Goal: Task Accomplishment & Management: Manage account settings

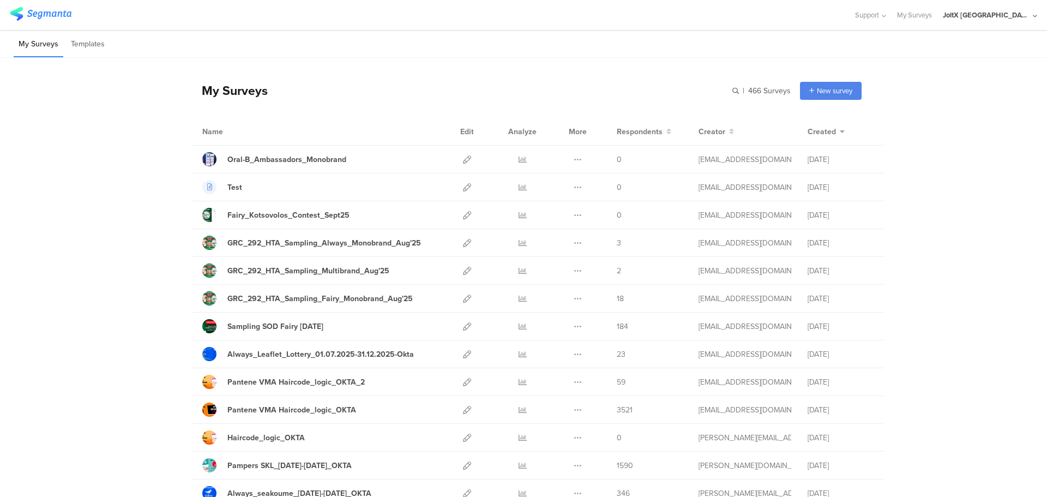
click at [1006, 17] on div "JoltX [GEOGRAPHIC_DATA]" at bounding box center [986, 15] width 87 height 10
click at [565, 81] on div "My Surveys | 466 Surveys New survey Start from scratch Choose from templates" at bounding box center [526, 91] width 671 height 44
click at [361, 191] on div "Test" at bounding box center [320, 187] width 237 height 14
drag, startPoint x: 402, startPoint y: 185, endPoint x: 453, endPoint y: 192, distance: 51.8
click at [410, 190] on div "Test" at bounding box center [320, 187] width 237 height 14
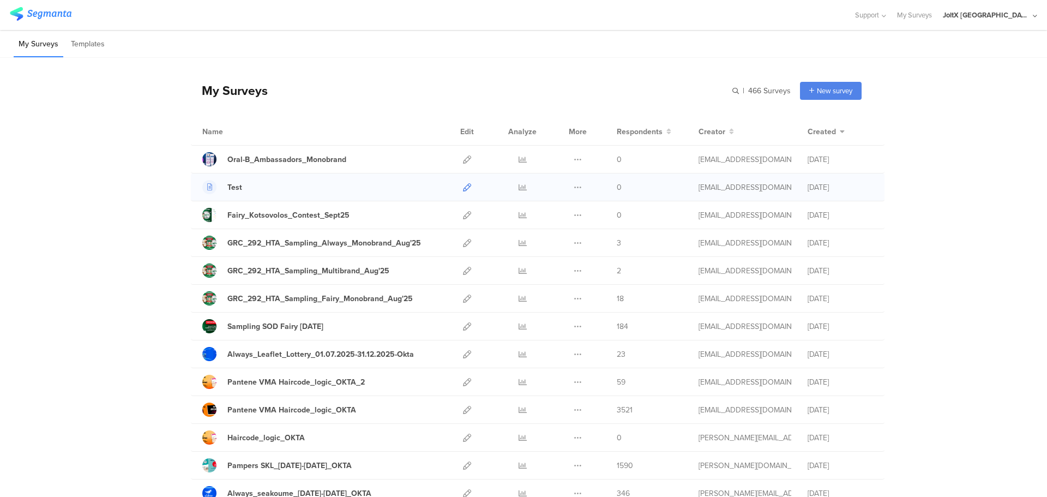
click at [463, 186] on icon at bounding box center [467, 187] width 8 height 8
click at [463, 158] on icon at bounding box center [467, 159] width 8 height 8
click at [574, 158] on icon at bounding box center [578, 159] width 8 height 8
click at [463, 158] on icon at bounding box center [467, 159] width 8 height 8
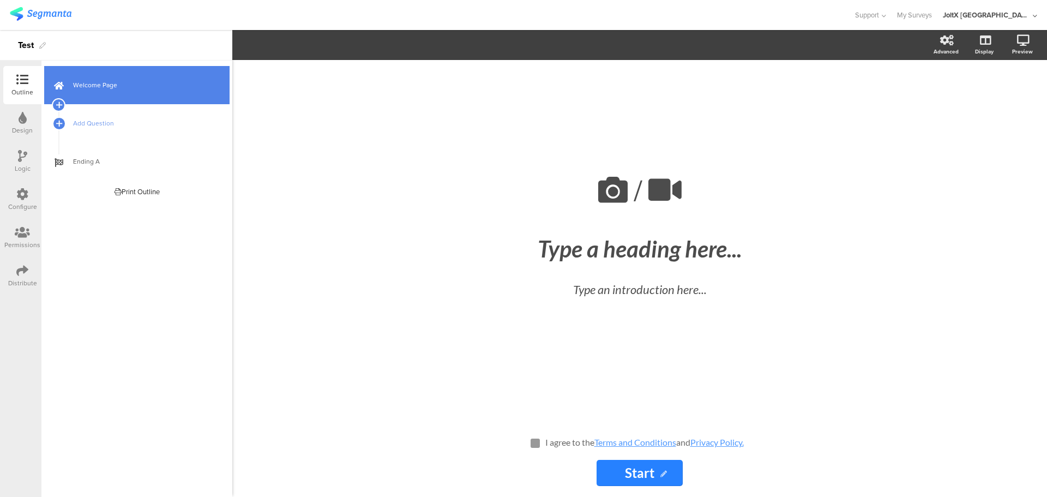
click at [146, 92] on link "Welcome Page" at bounding box center [136, 85] width 185 height 38
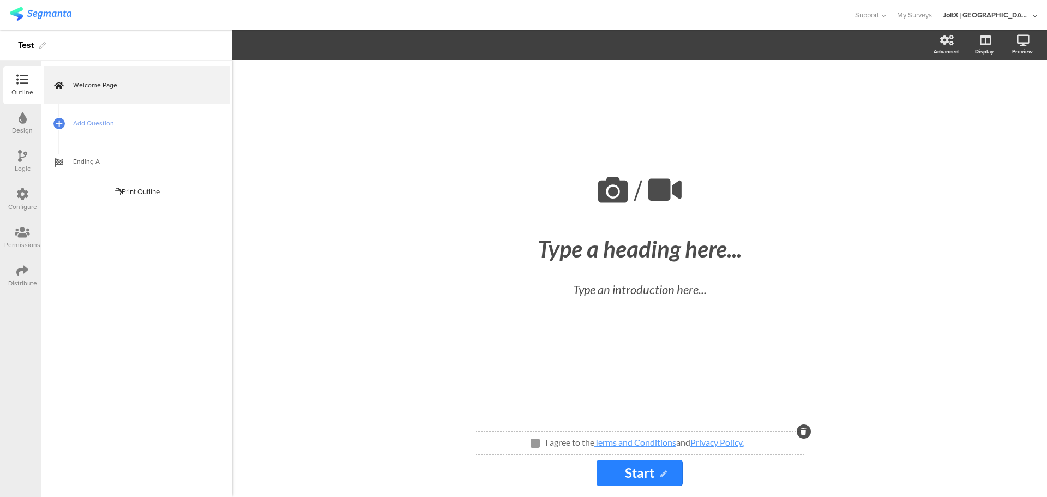
click at [777, 443] on div "I agree to the Terms and Conditions and Privacy Policy. I agree to the Terms an…" at bounding box center [640, 443] width 328 height 12
click at [750, 444] on div "I agree to the Terms and Conditions and Privacy Policy. I agree to the Terms an…" at bounding box center [640, 443] width 328 height 12
click at [744, 446] on div "I agree to the Terms and Conditions and Privacy Policy. I agree to the Terms an…" at bounding box center [644, 442] width 204 height 17
click at [746, 443] on div "I agree to the Terms and Conditions and Privacy Policy. I agree to the Terms an…" at bounding box center [644, 442] width 204 height 17
click at [744, 443] on link "Privacy Policy." at bounding box center [716, 442] width 53 height 10
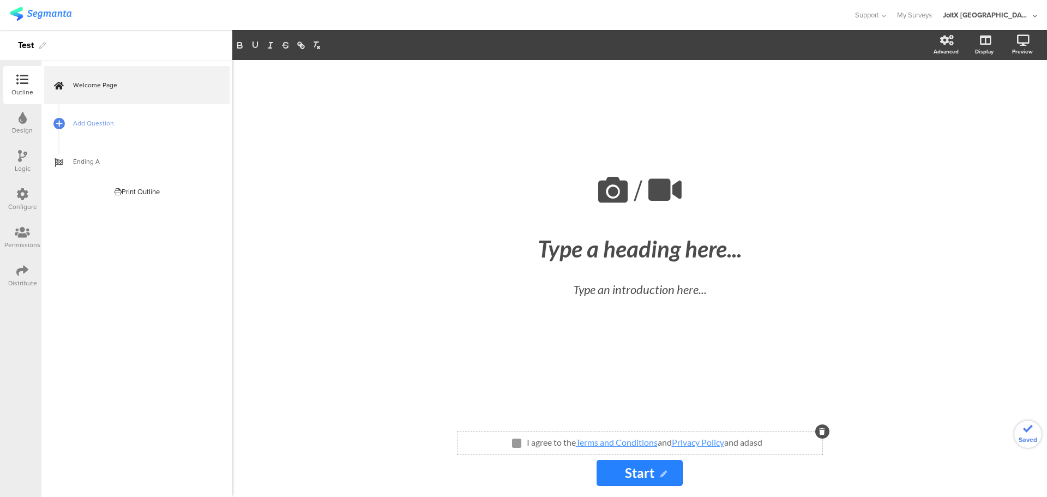
drag, startPoint x: 770, startPoint y: 441, endPoint x: 743, endPoint y: 443, distance: 27.3
click at [743, 443] on div "I agree to the Terms and Conditions and Privacy Policy and adasd I agree to the…" at bounding box center [639, 443] width 365 height 12
click at [775, 445] on div "I agree to the Terms and Conditions and Privacy Policy and adasd I agree to the…" at bounding box center [639, 443] width 365 height 12
drag, startPoint x: 774, startPoint y: 443, endPoint x: 765, endPoint y: 443, distance: 8.7
click at [765, 443] on div "I agree to the Terms and Conditions and Privacy Policy and adasd I agree to the…" at bounding box center [639, 443] width 365 height 12
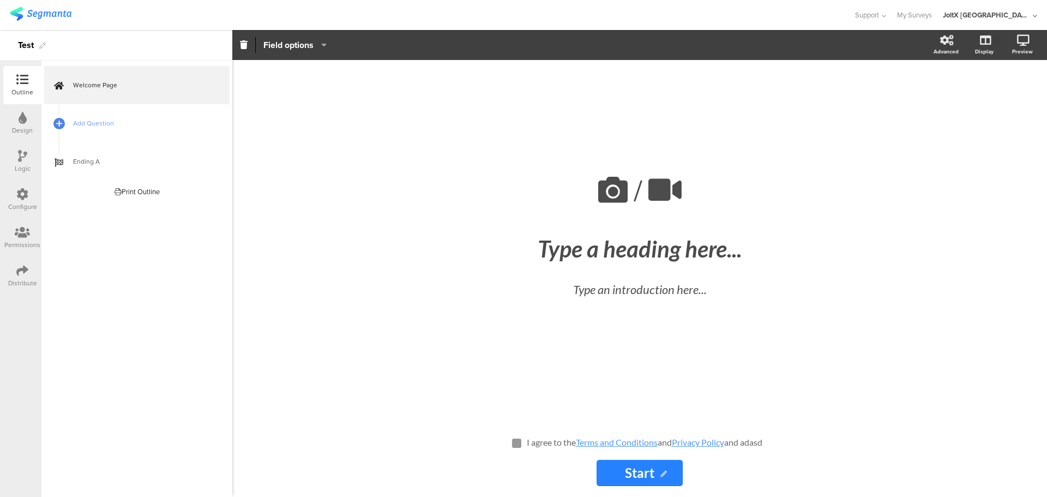
click at [763, 443] on div "I agree to the Terms and Conditions and Privacy Policy and adasd I agree to the…" at bounding box center [644, 442] width 241 height 17
drag, startPoint x: 764, startPoint y: 443, endPoint x: 746, endPoint y: 445, distance: 17.6
click at [746, 445] on p "I agree to the Terms and Conditions and Privacy Policy and adasd" at bounding box center [645, 442] width 236 height 10
click at [321, 47] on button "button" at bounding box center [316, 45] width 15 height 13
click at [302, 46] on line "button" at bounding box center [301, 45] width 2 height 2
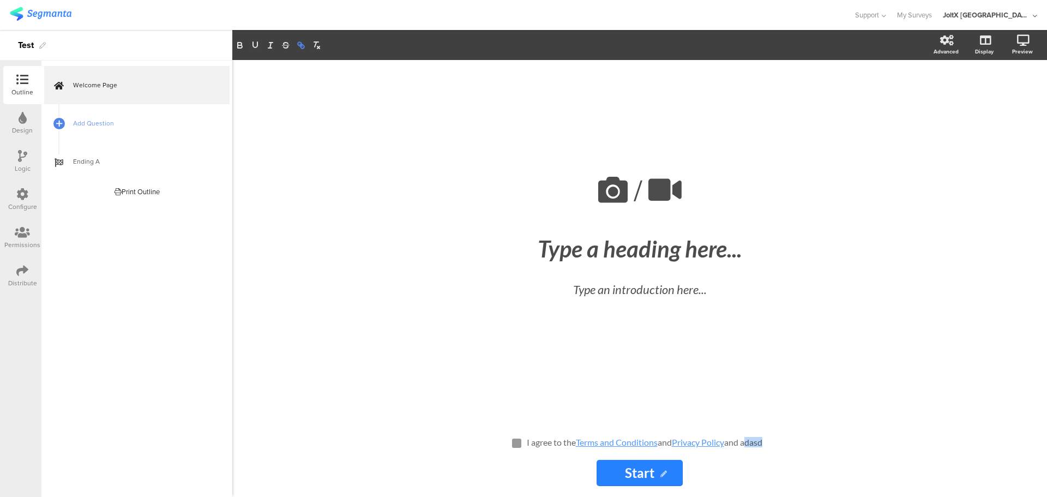
type input "adas"
click at [762, 440] on p "I agree to the Terms and Conditions and Privacy Policy and adasd" at bounding box center [645, 442] width 236 height 10
click at [765, 440] on div "I agree to the Terms and Conditions and Privacy Policy and adasd I agree to the…" at bounding box center [644, 442] width 241 height 17
click at [765, 441] on div "I agree to the Terms and Conditions and Privacy Policy and adasd I agree to the…" at bounding box center [644, 442] width 241 height 17
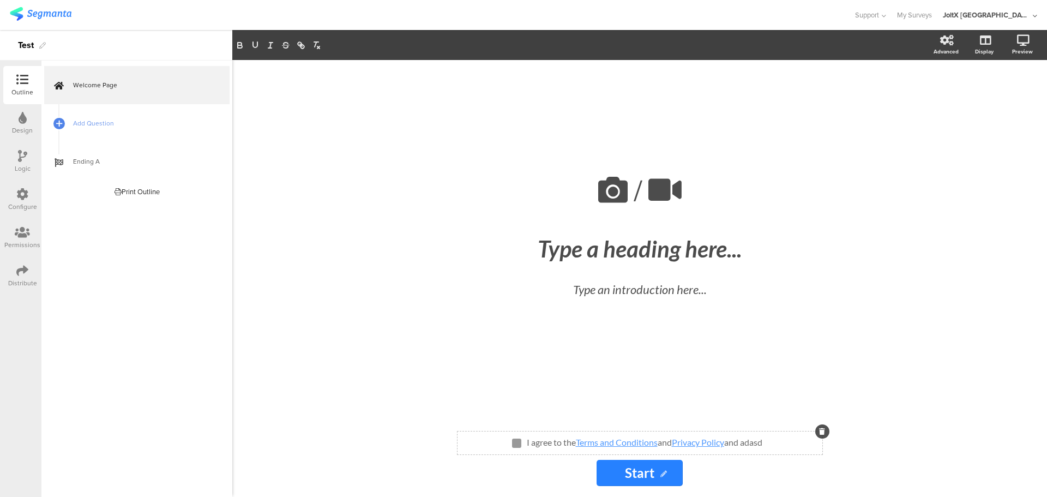
click at [762, 442] on p "I agree to the Terms and Conditions and Privacy Policy and adasd" at bounding box center [645, 442] width 236 height 10
click at [796, 389] on div "/ Type a heading here... Type an introduction here..." at bounding box center [639, 240] width 436 height 360
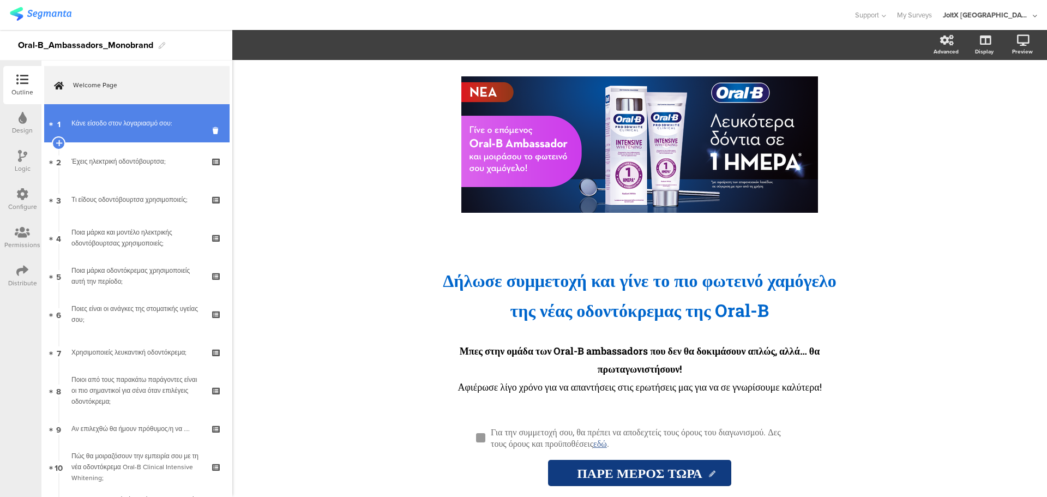
click at [147, 129] on link "1 Κάνε είσοδο στον λογαριασμό σου:" at bounding box center [136, 123] width 185 height 38
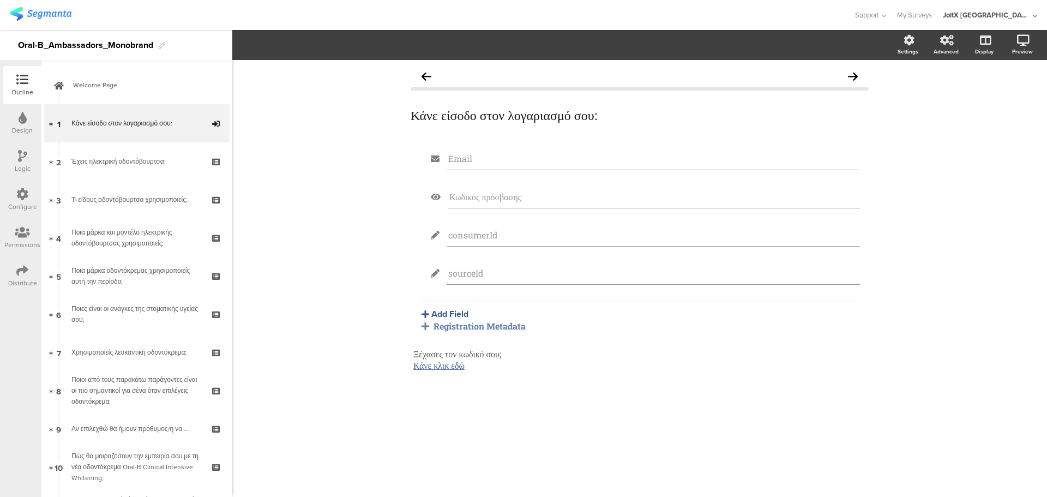
click at [482, 328] on div "Registration Metadata" at bounding box center [639, 325] width 436 height 11
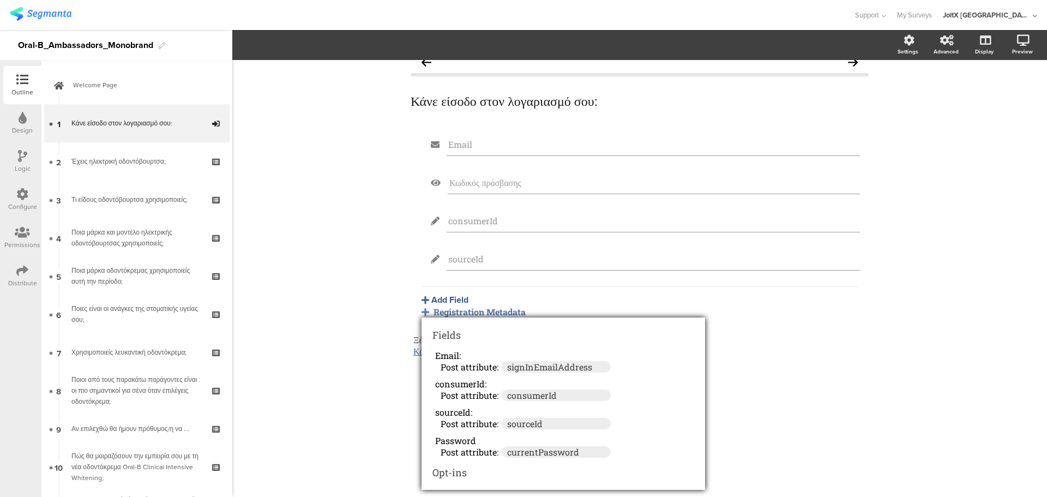
scroll to position [18, 0]
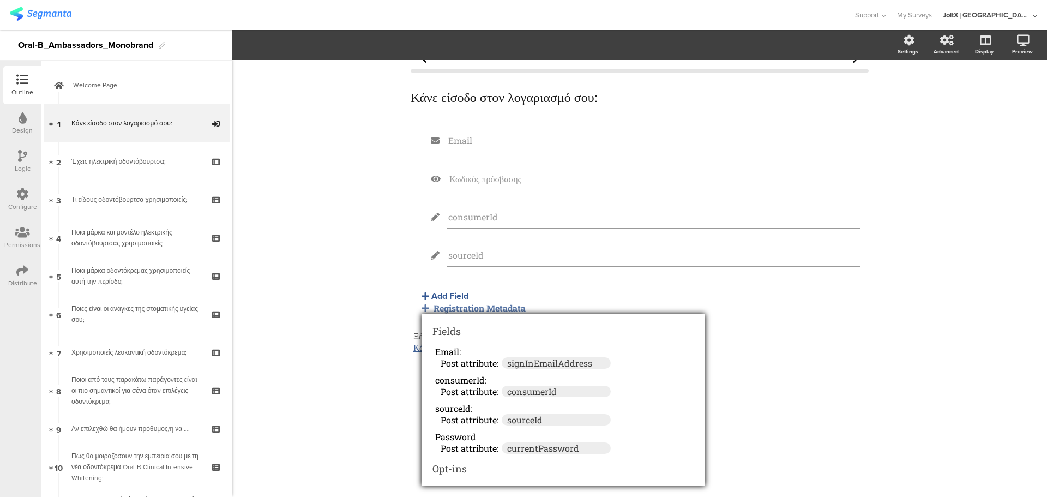
click at [320, 210] on div "Κάνε είσοδο στον λογαριασμό σου: Κάνε είσοδο στον λογαριασμό σου: Email Κωδικός…" at bounding box center [639, 278] width 814 height 437
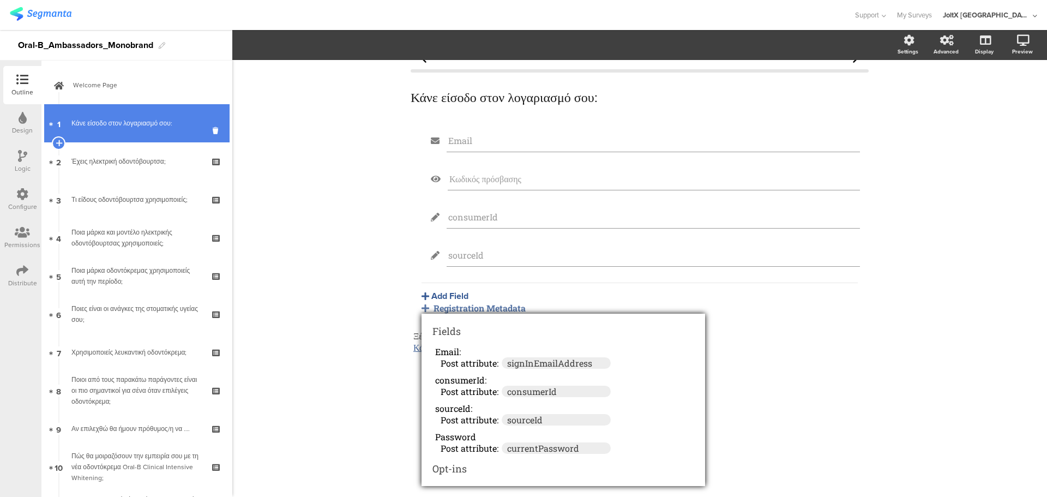
scroll to position [0, 0]
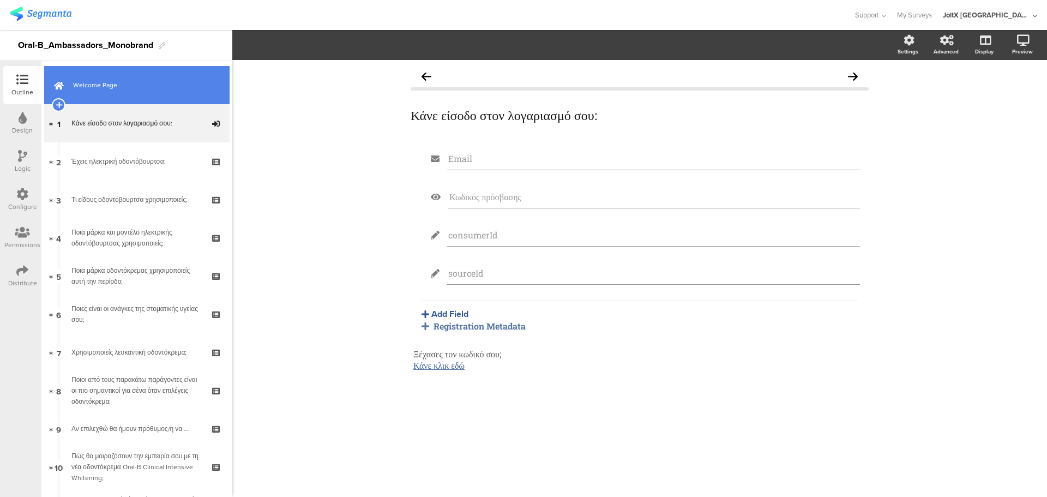
click at [113, 89] on span "Welcome Page" at bounding box center [143, 85] width 140 height 11
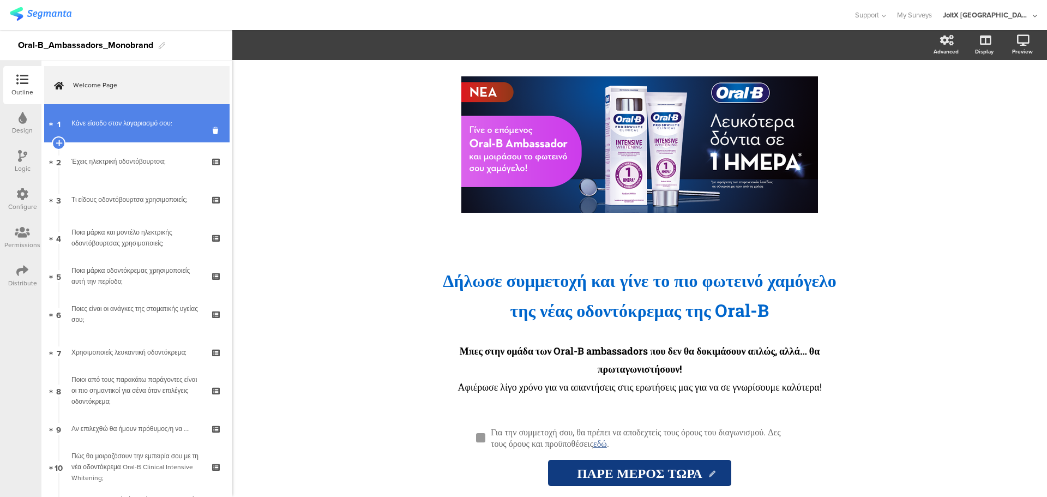
click at [136, 113] on link "1 Κάνε είσοδο στον λογαριασμό σου:" at bounding box center [136, 123] width 185 height 38
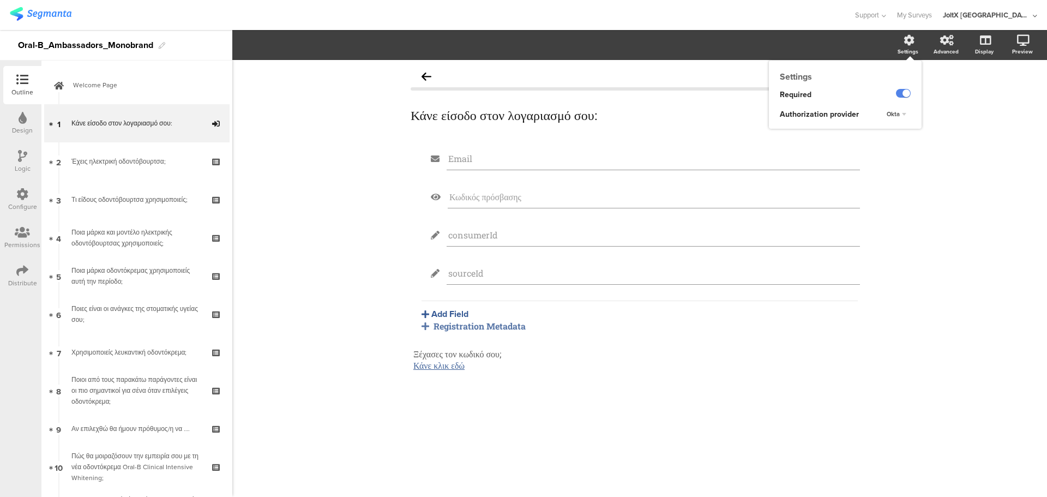
click at [901, 116] on div "Okta" at bounding box center [896, 114] width 28 height 13
click at [944, 126] on div "Κάνε είσοδο στον λογαριασμό σου: Κάνε είσοδο στον λογαριασμό σου: Email Κωδικός…" at bounding box center [639, 278] width 814 height 437
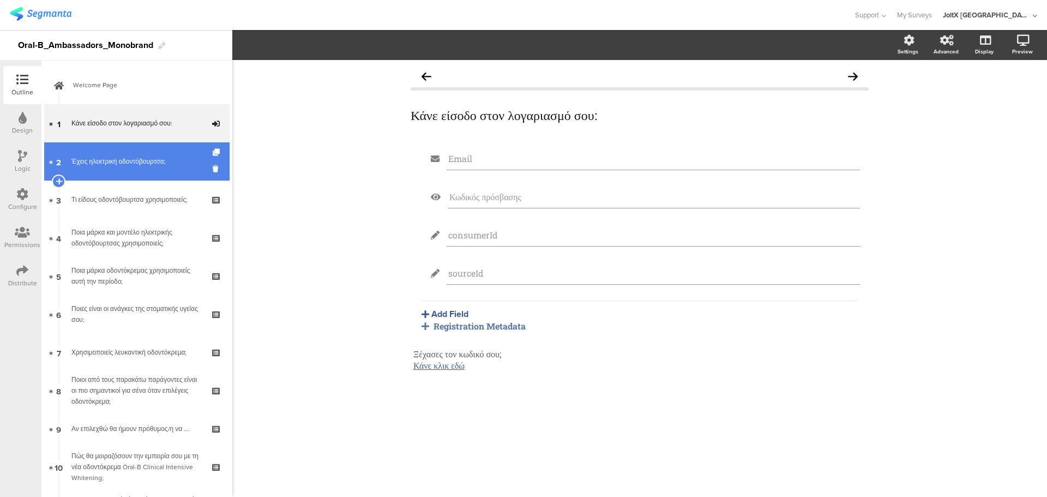
click at [141, 157] on div "Έχεις ηλεκτρική οδοντόβουρτσα;" at bounding box center [136, 161] width 130 height 11
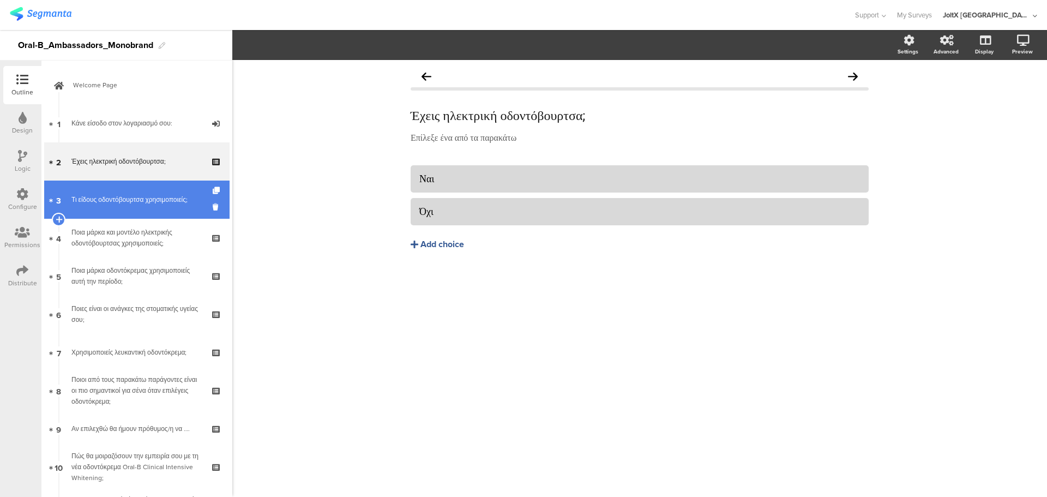
click at [144, 197] on div "Τι είδους οδοντόβουρτσα χρησιμοποιείς;" at bounding box center [136, 199] width 130 height 11
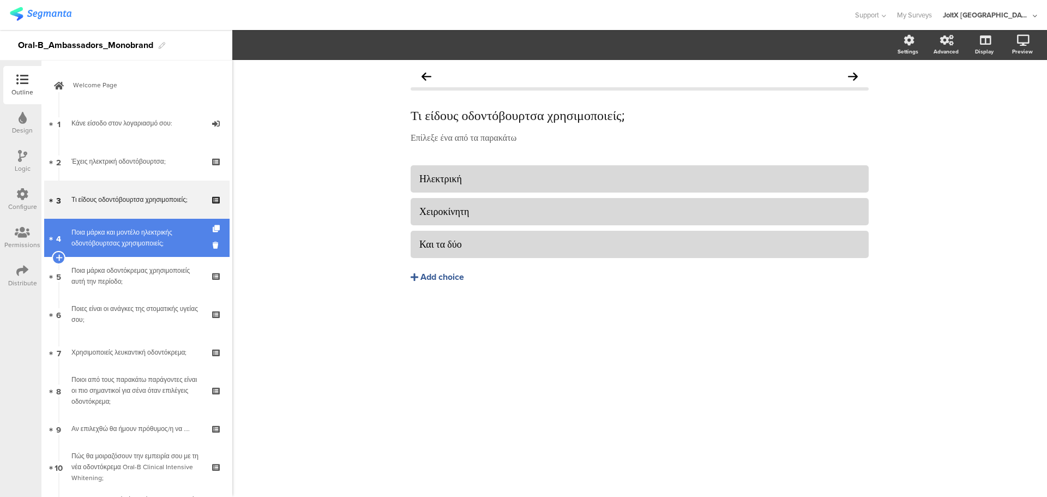
click at [146, 229] on div "Ποια μάρκα και μοντέλο ηλεκτρικής οδοντόβουρτσας χρησιμοποιείς;" at bounding box center [136, 238] width 130 height 22
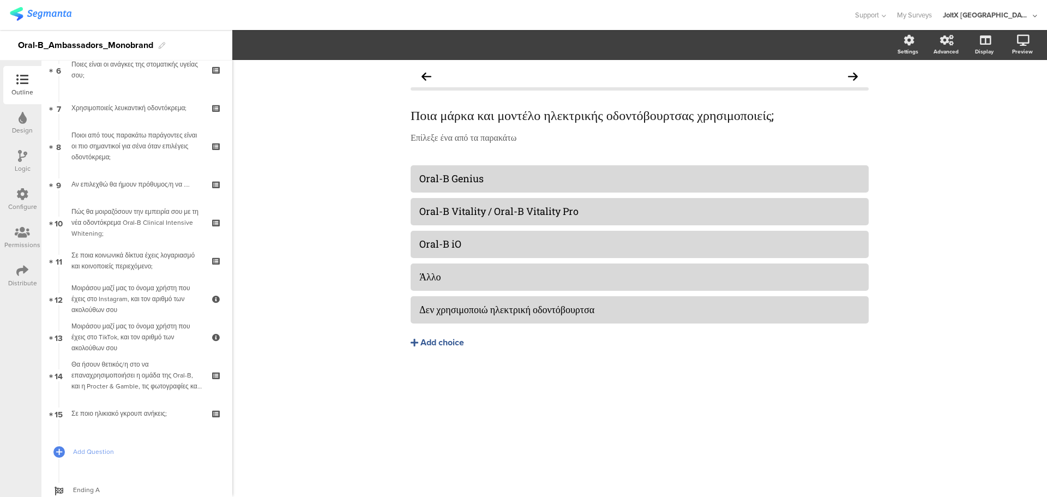
scroll to position [273, 0]
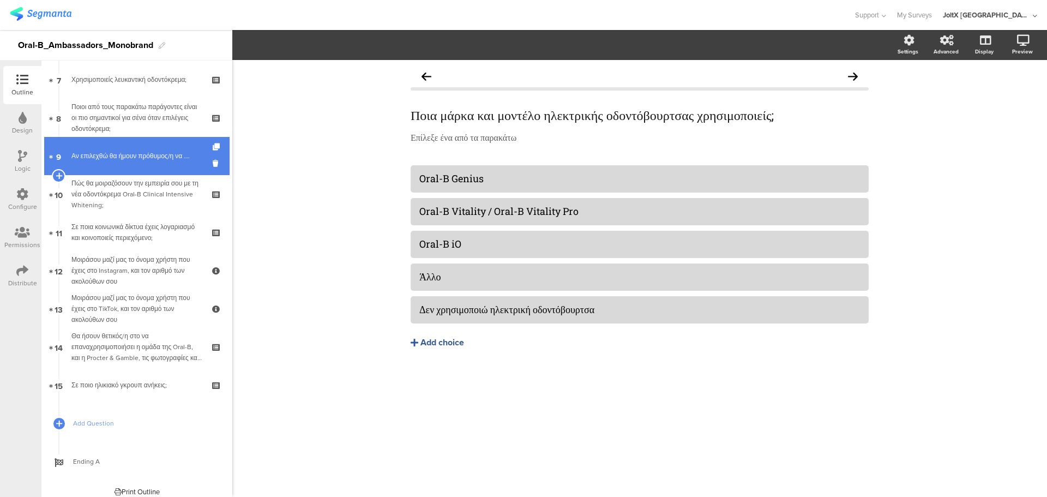
click at [119, 150] on link "9 Αν επιλεχθώ θα ήμουν πρόθυμος/η να …." at bounding box center [136, 156] width 185 height 38
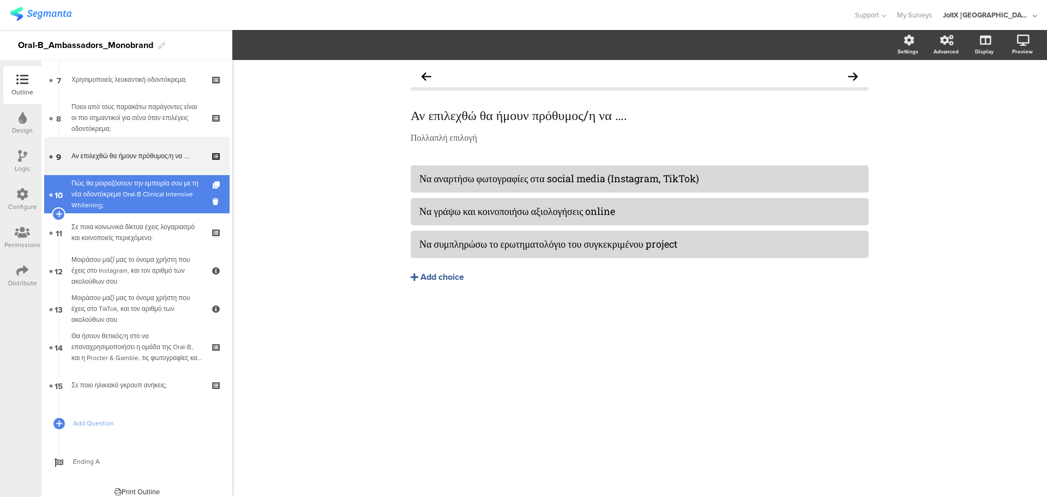
click at [117, 192] on div "Πώς θα μοιραζόσουν την εμπειρία σου με τη νέα οδοντόκρεμα Oral-B Clinical Inten…" at bounding box center [136, 194] width 130 height 33
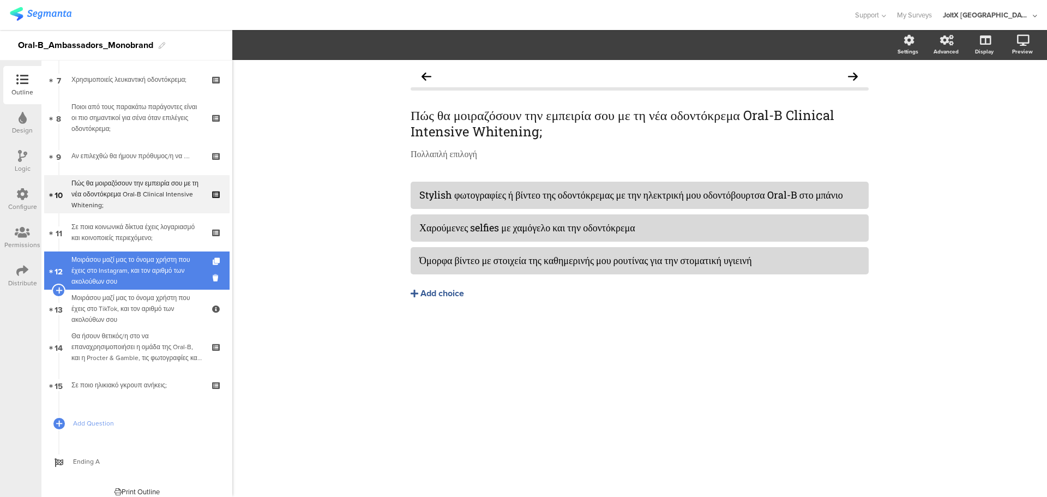
click at [110, 267] on div "Μοιράσου μαζί μας το όνομα χρήστη που έχεις στο Instagram, και τον αριθμό των α…" at bounding box center [136, 270] width 130 height 33
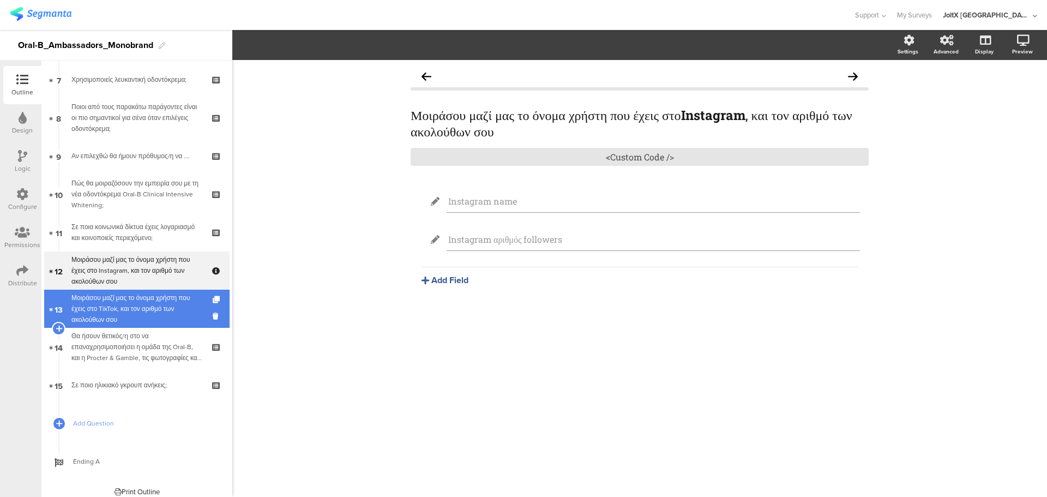
click at [110, 295] on div "Μοιράσου μαζί μας το όνομα χρήστη που έχεις στο TikTok, και τον αριθμό των ακολ…" at bounding box center [136, 308] width 130 height 33
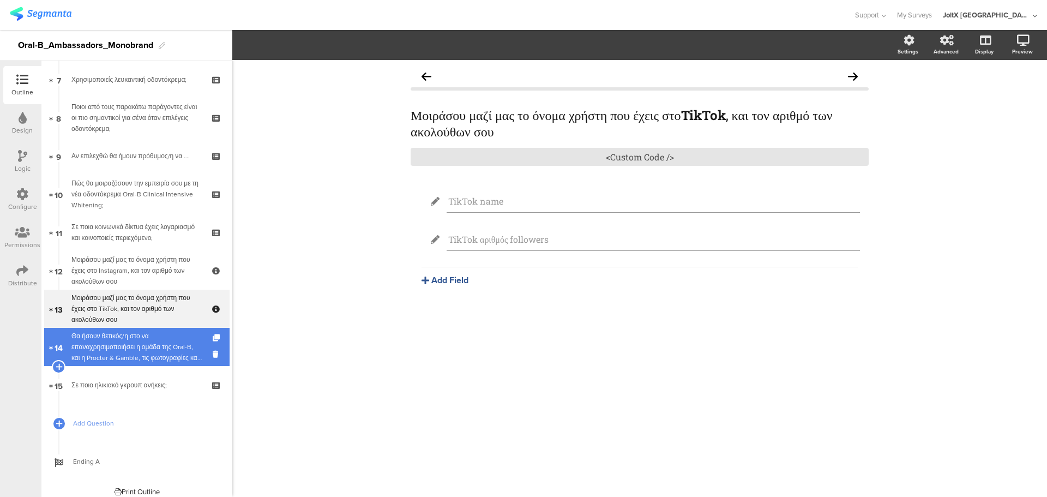
click at [124, 358] on div "Θα ήσουν θετικός/η στο να επαναχρησιμοποιήσει η ομάδα της Oral-B, και η Procter…" at bounding box center [136, 346] width 130 height 33
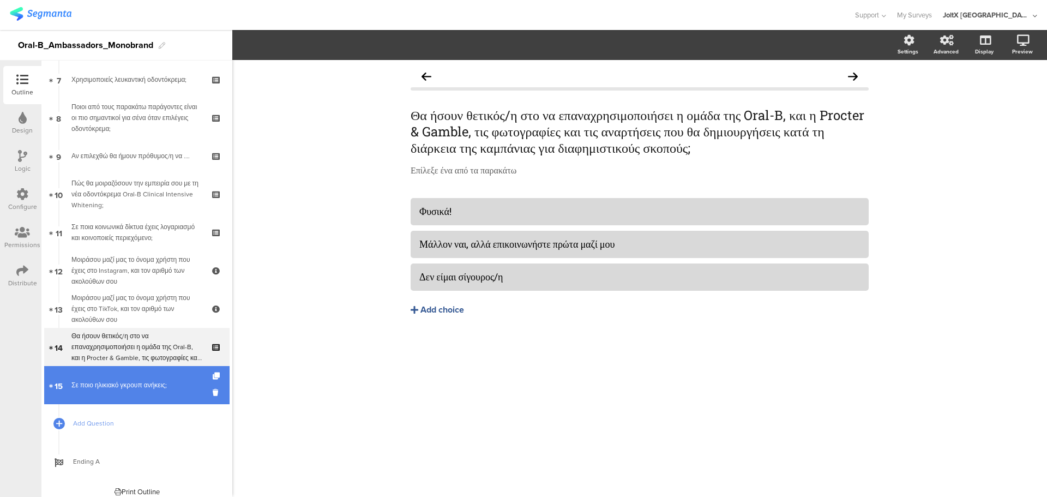
click at [128, 383] on div "Σε ποιο ηλικιακό γκρουπ ανήκεις;" at bounding box center [136, 384] width 130 height 11
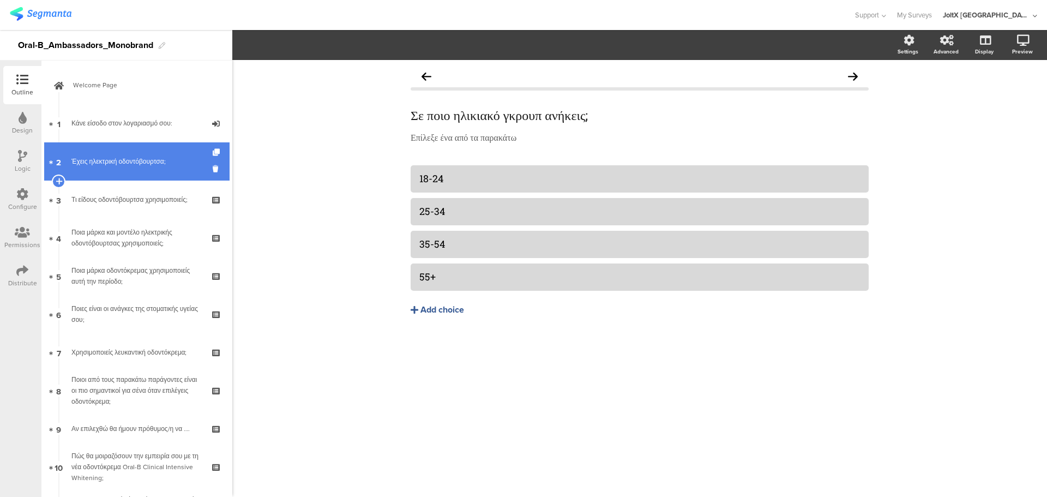
click at [94, 159] on div "Έχεις ηλεκτρική οδοντόβουρτσα;" at bounding box center [136, 161] width 130 height 11
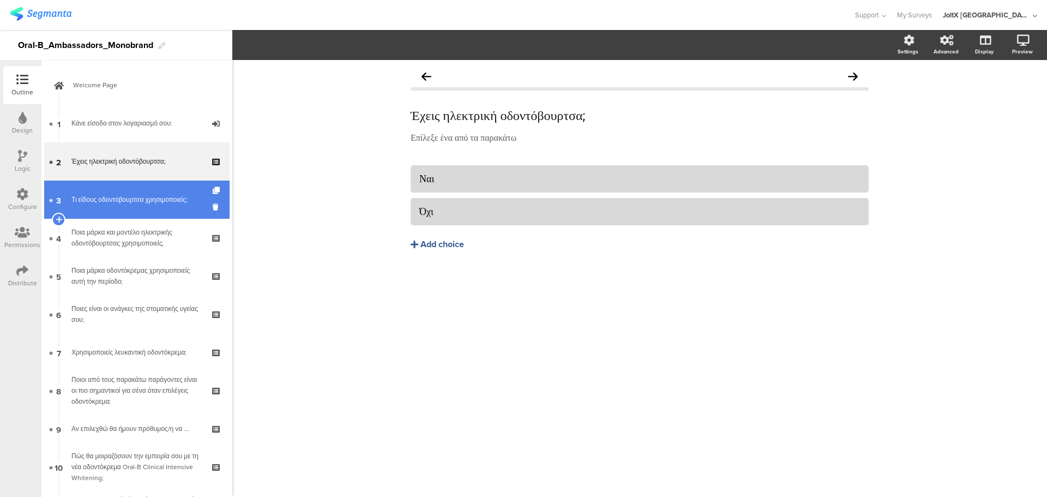
click at [117, 185] on link "3 Τι είδους οδοντόβουρτσα χρησιμοποιείς;" at bounding box center [136, 199] width 185 height 38
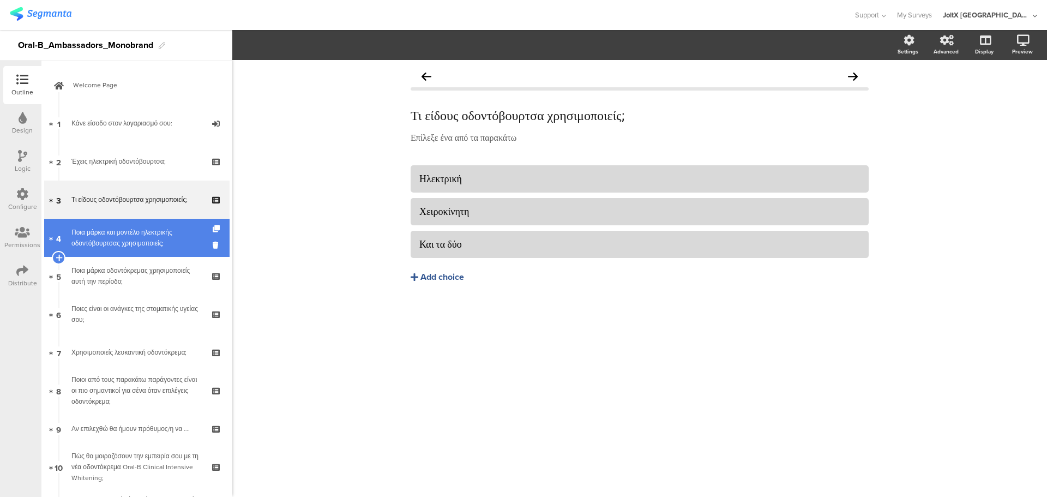
click at [119, 226] on link "4 Ποια μάρκα και μοντέλο ηλεκτρικής οδοντόβουρτσας χρησιμοποιείς;" at bounding box center [136, 238] width 185 height 38
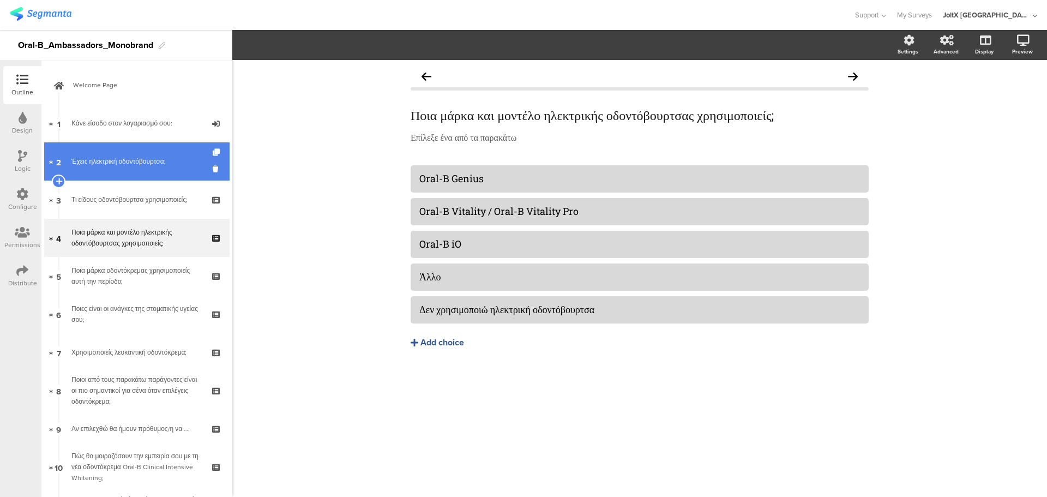
click at [110, 159] on div "Έχεις ηλεκτρική οδοντόβουρτσα;" at bounding box center [136, 161] width 130 height 11
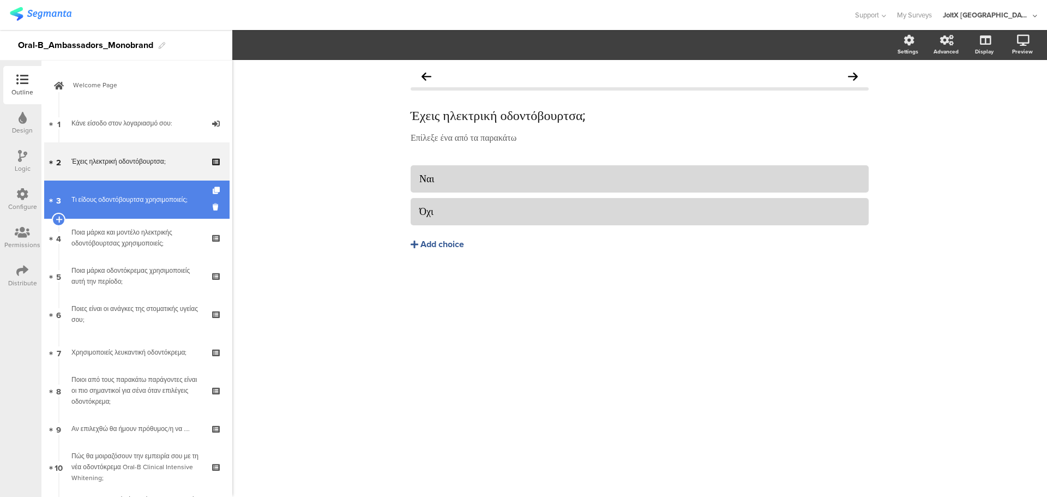
click at [129, 196] on div "Τι είδους οδοντόβουρτσα χρησιμοποιείς;" at bounding box center [136, 199] width 130 height 11
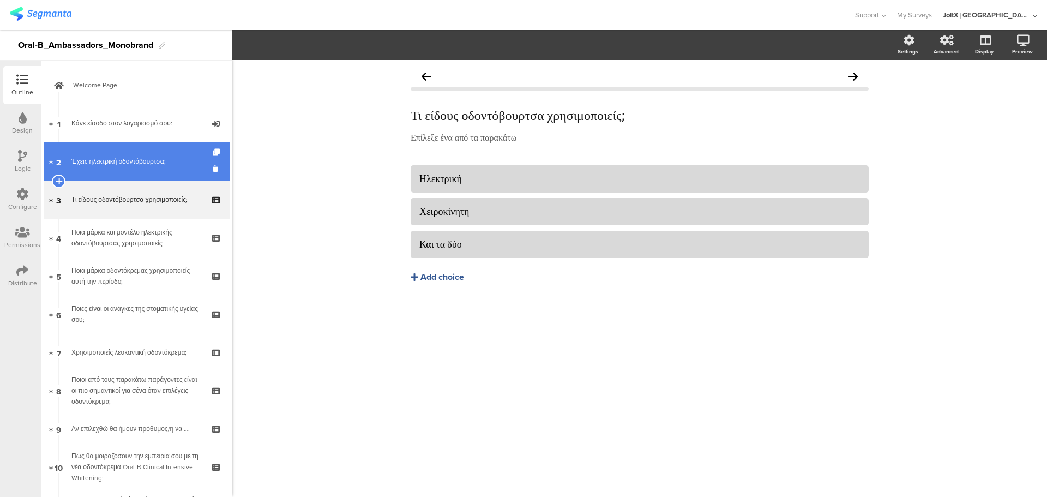
click at [123, 176] on link "2 Έχεις ηλεκτρική οδοντόβουρτσα;" at bounding box center [136, 161] width 185 height 38
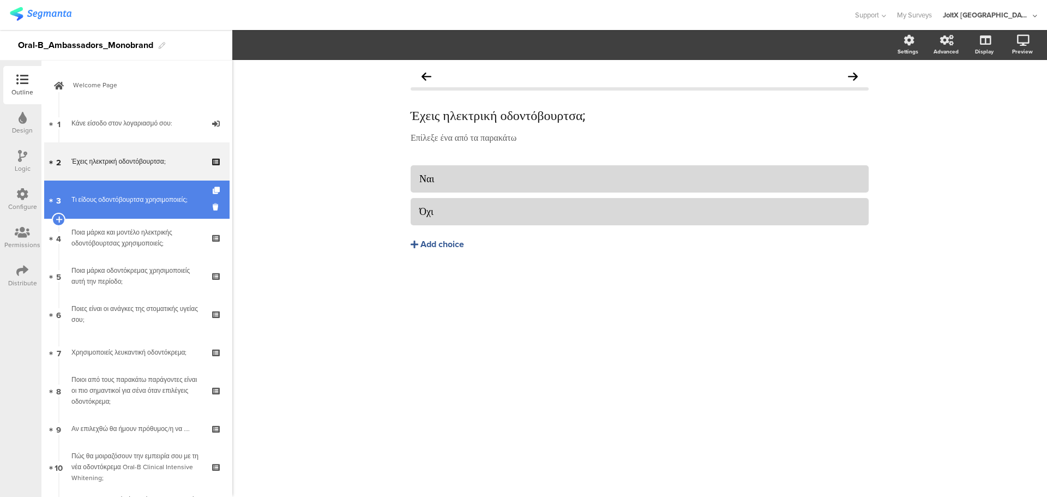
click at [125, 202] on div "Τι είδους οδοντόβουρτσα χρησιμοποιείς;" at bounding box center [136, 199] width 130 height 11
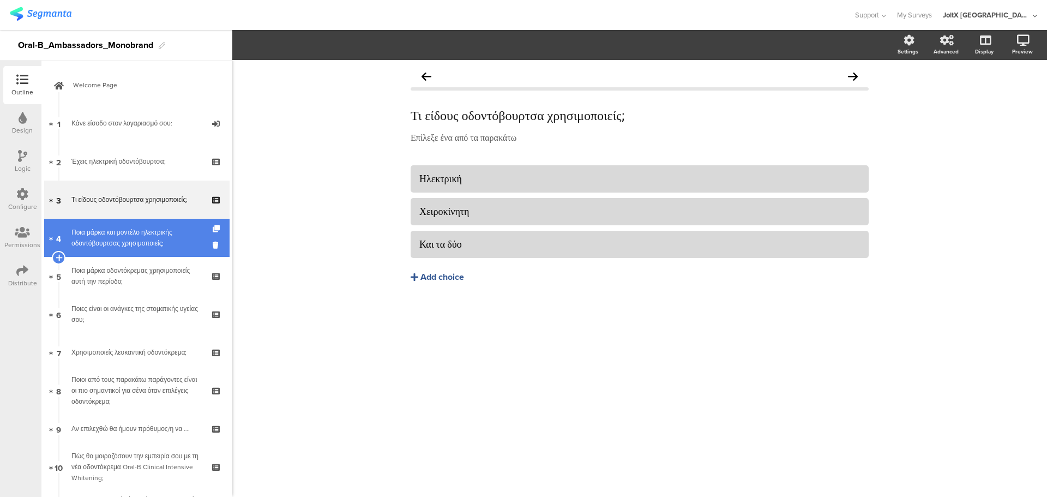
click at [124, 239] on div "Ποια μάρκα και μοντέλο ηλεκτρικής οδοντόβουρτσας χρησιμοποιείς;" at bounding box center [136, 238] width 130 height 22
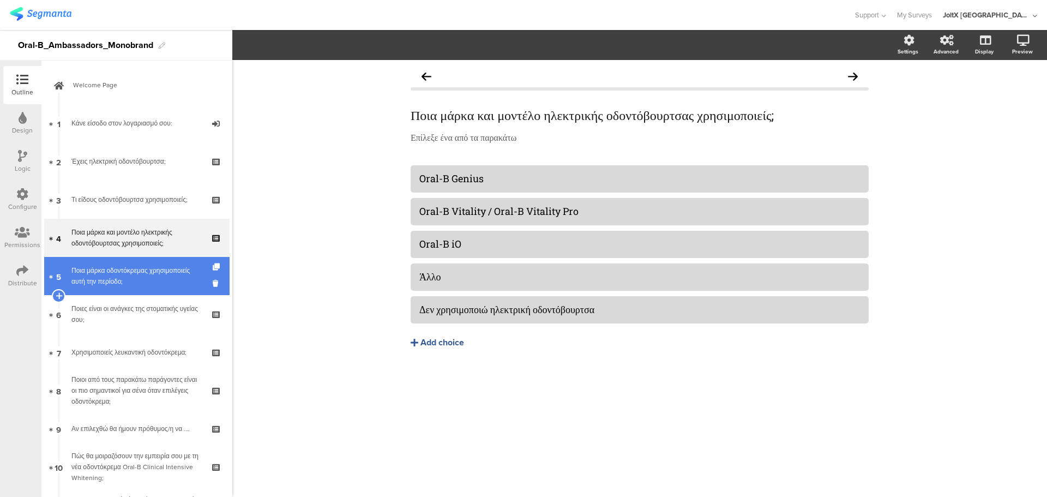
click at [122, 269] on div "Ποια μάρκα οδοντόκρεμας χρησιμοποιείς αυτή την περίοδο;" at bounding box center [136, 276] width 130 height 22
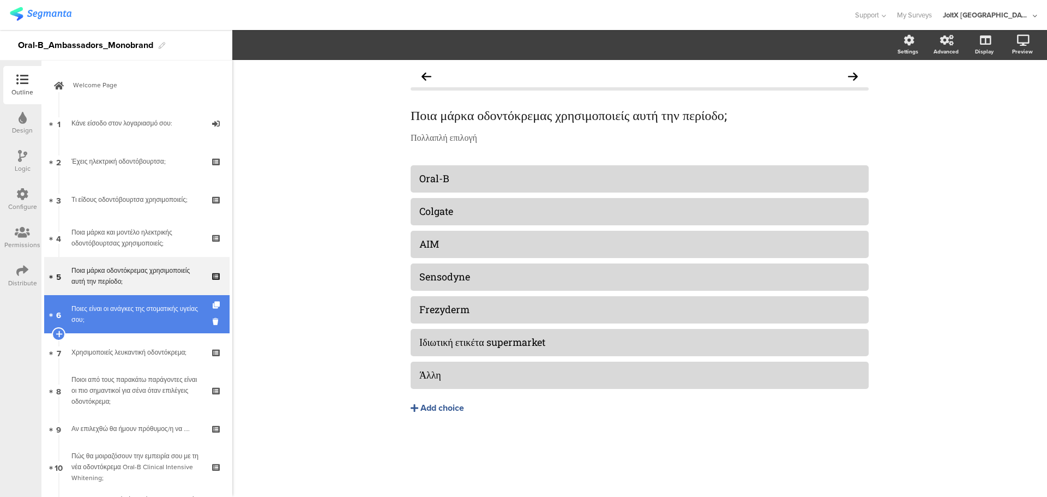
click at [123, 295] on link "6 Ποιες είναι οι ανάγκες της στοματικής υγείας σου;" at bounding box center [136, 314] width 185 height 38
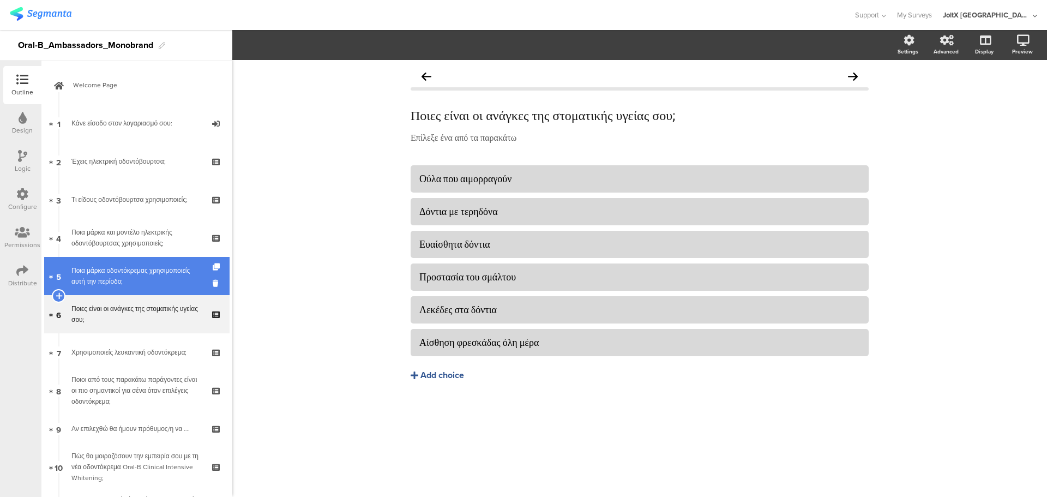
click at [129, 283] on div "Ποια μάρκα οδοντόκρεμας χρησιμοποιείς αυτή την περίοδο;" at bounding box center [136, 276] width 130 height 22
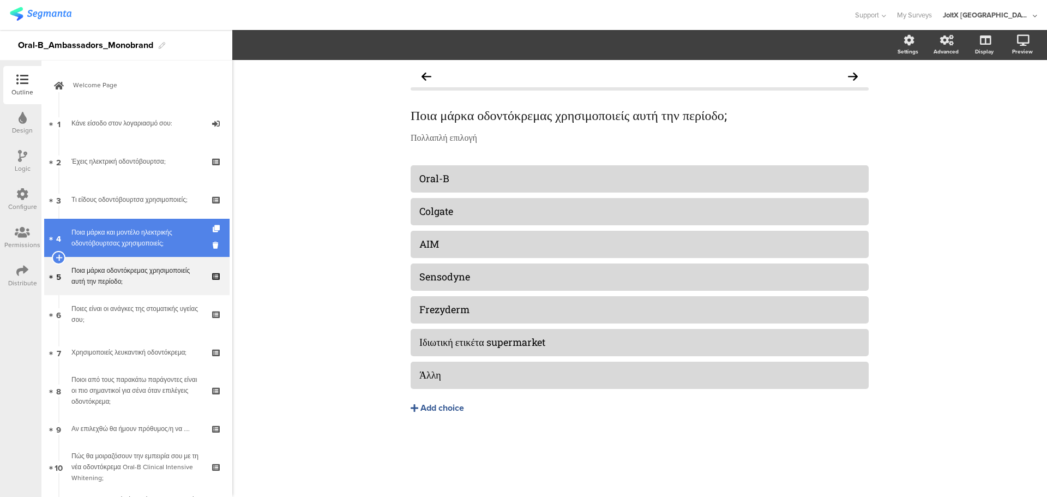
click at [124, 251] on link "4 Ποια μάρκα και μοντέλο ηλεκτρικής οδοντόβουρτσας χρησιμοποιείς;" at bounding box center [136, 238] width 185 height 38
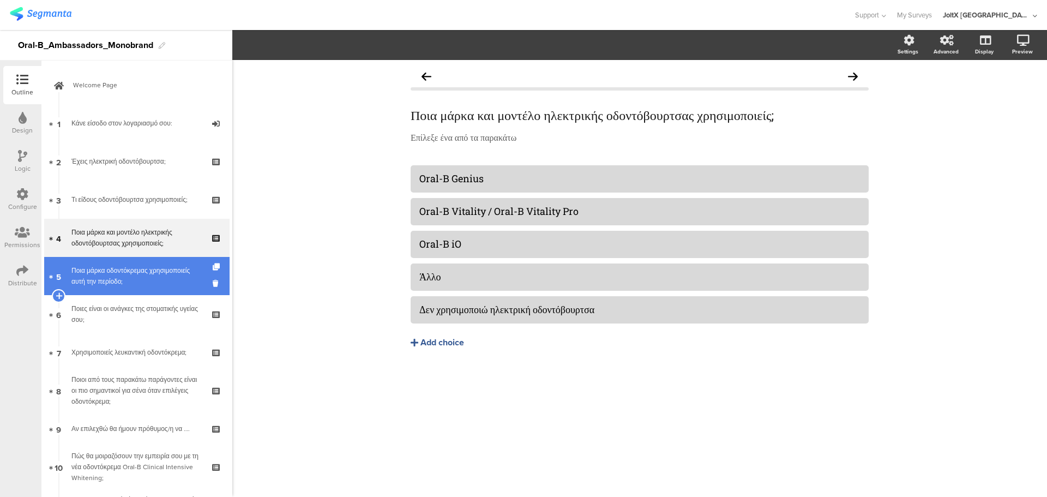
click at [151, 287] on link "5 Ποια μάρκα οδοντόκρεμας χρησιμοποιείς αυτή την περίοδο;" at bounding box center [136, 276] width 185 height 38
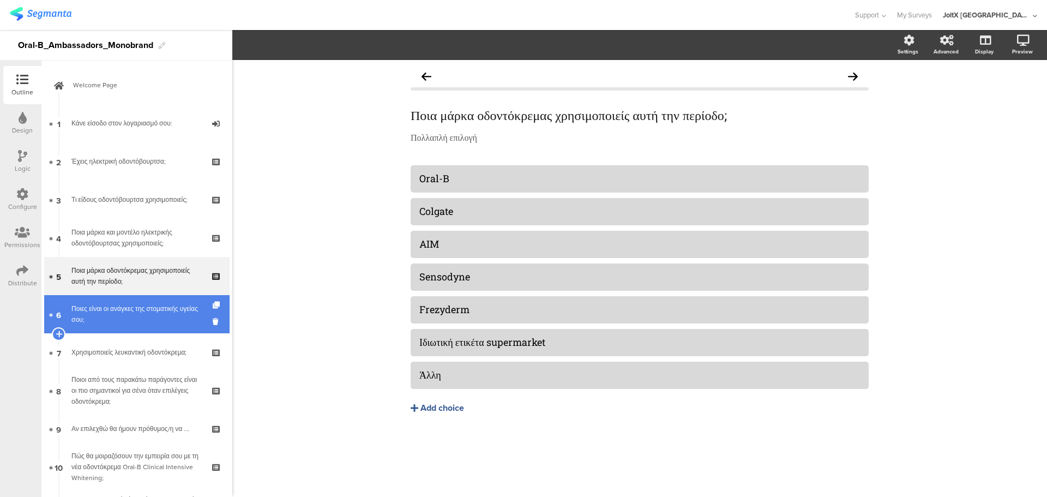
click at [151, 303] on div "Ποιες είναι οι ανάγκες της στοματικής υγείας σου;" at bounding box center [136, 314] width 130 height 22
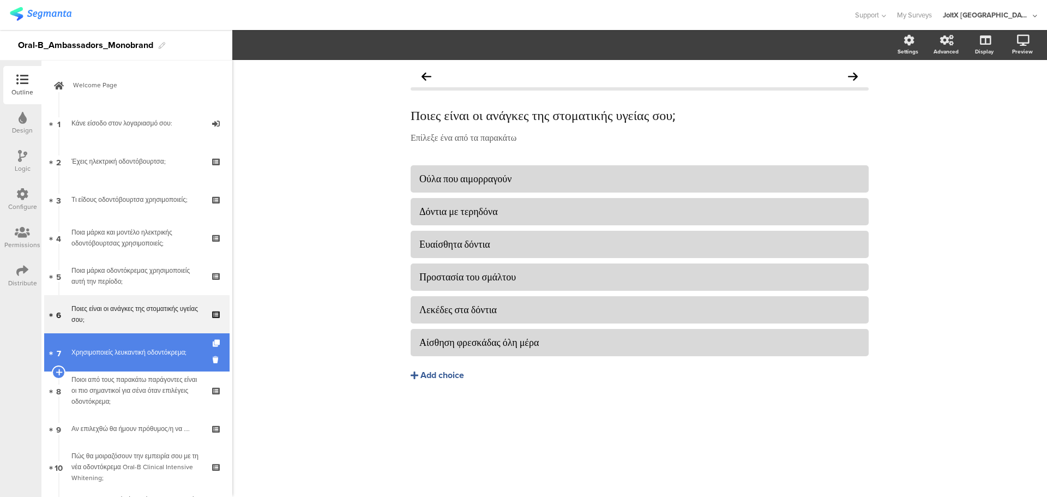
click at [135, 349] on div "Χρησιμοποιείς λευκαντική οδοντόκρεμα;" at bounding box center [136, 352] width 130 height 11
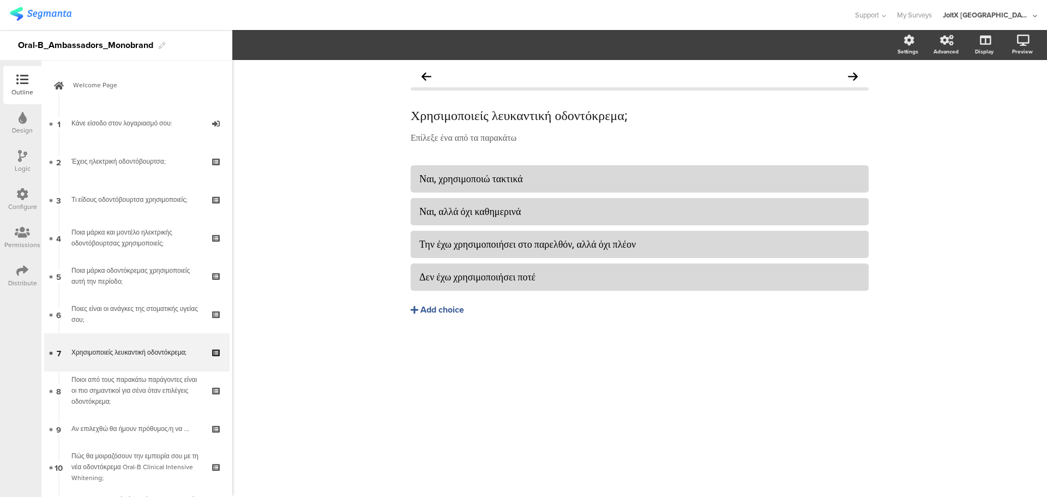
click at [1013, 13] on div "JoltX [GEOGRAPHIC_DATA]" at bounding box center [986, 15] width 87 height 10
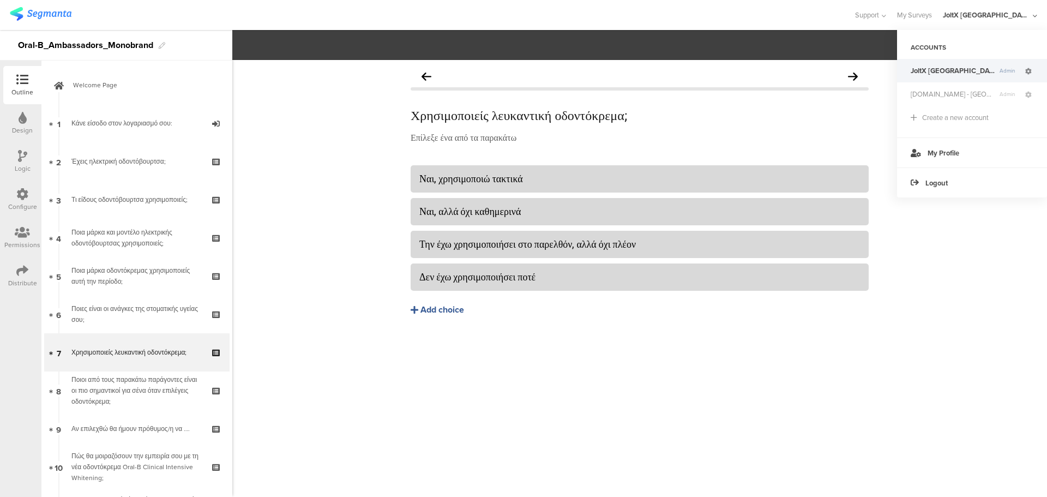
click at [1025, 68] on icon at bounding box center [1028, 71] width 7 height 7
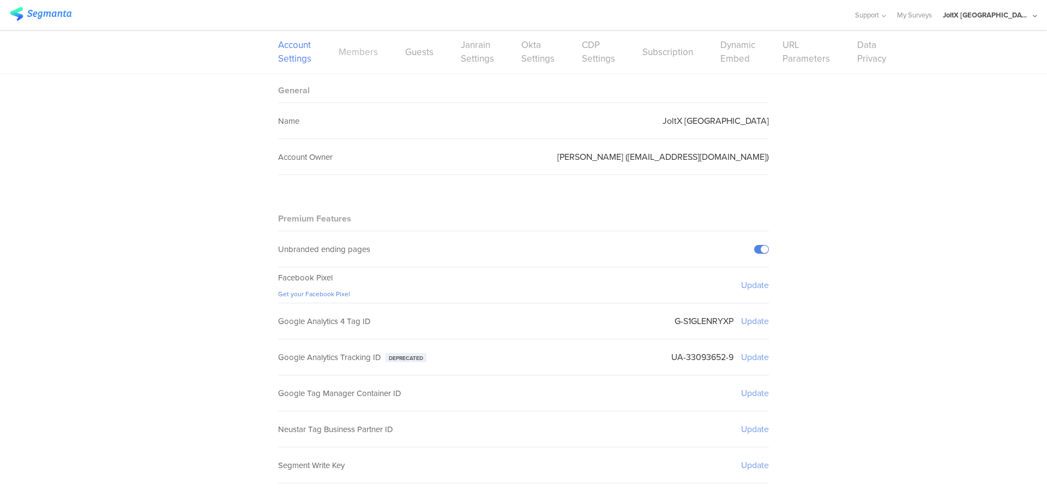
click at [355, 50] on link "Members" at bounding box center [358, 52] width 39 height 14
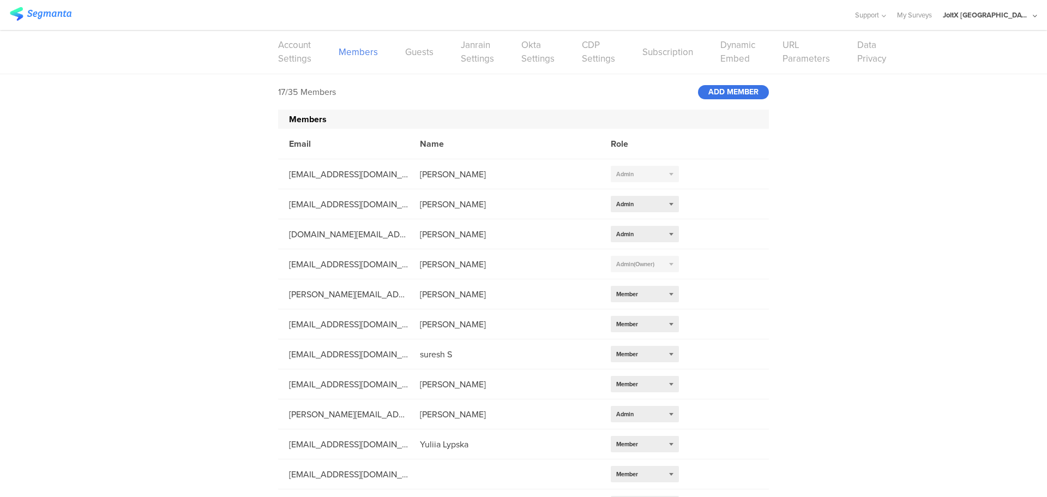
click at [709, 98] on div "ADD MEMBER" at bounding box center [733, 92] width 71 height 14
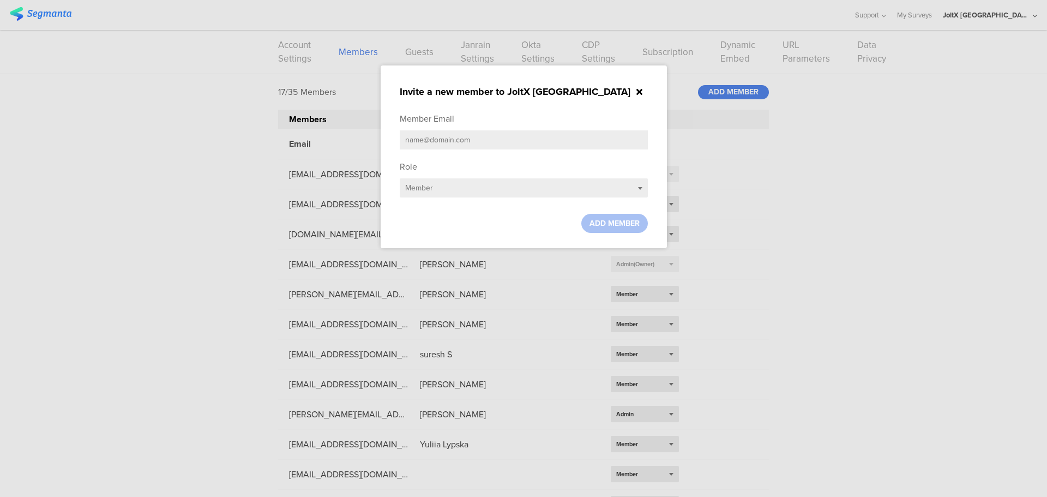
click at [498, 139] on input "text" at bounding box center [524, 139] width 248 height 19
type input "t"
type input "tsiatsou.m@pg.com"
click at [499, 138] on input "tsiatsou.m@pg.com" at bounding box center [524, 139] width 248 height 19
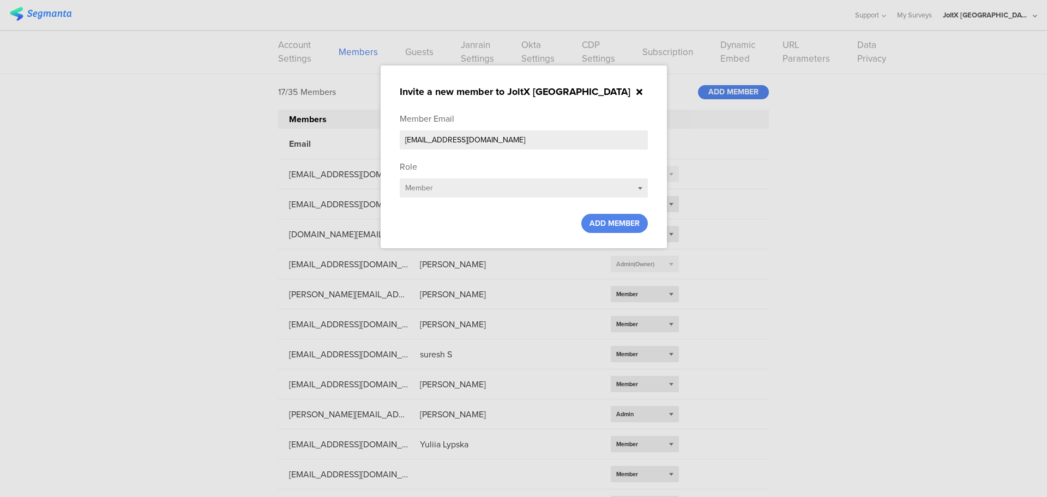
click at [499, 138] on input "tsiatsou.m@pg.com" at bounding box center [524, 139] width 248 height 19
click at [593, 220] on span "ADD MEMBER" at bounding box center [614, 223] width 50 height 11
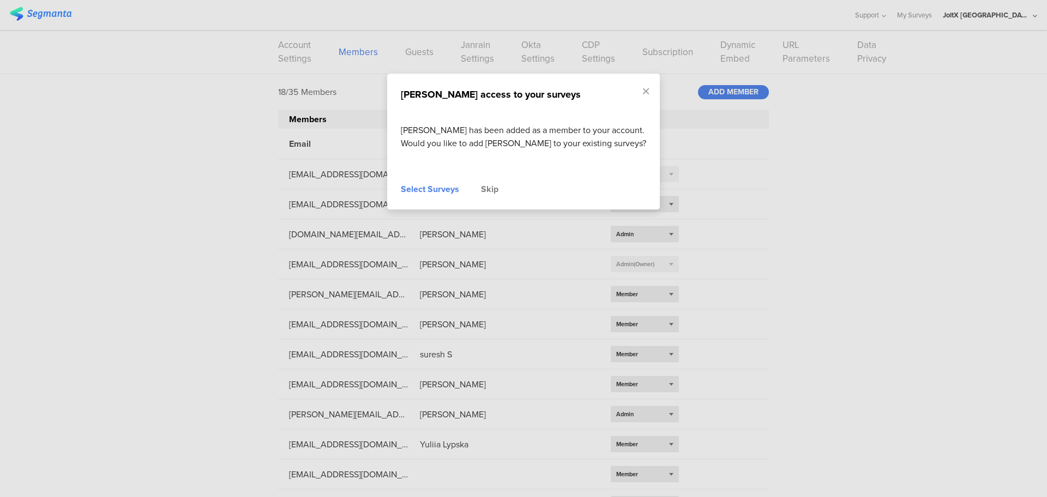
click at [439, 189] on div "Select Surveys" at bounding box center [430, 189] width 58 height 13
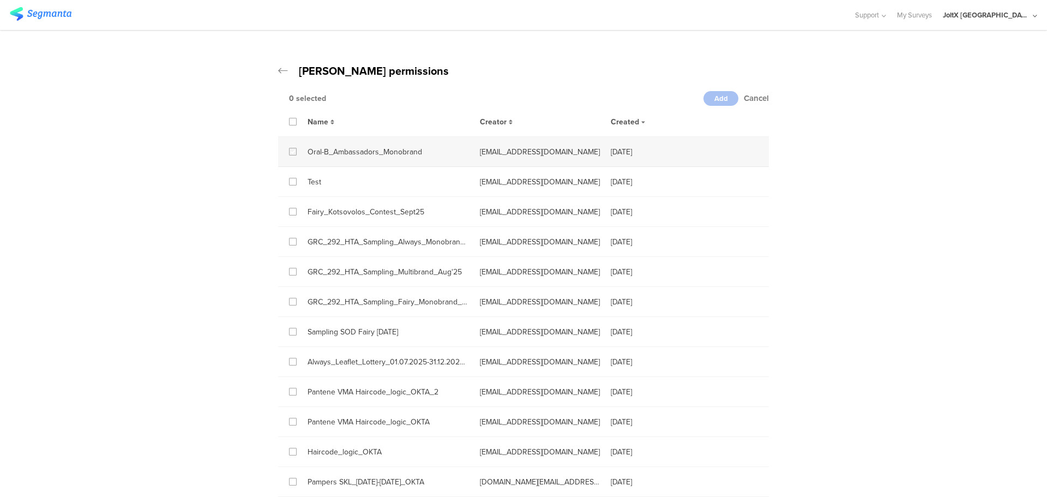
click at [291, 153] on icon at bounding box center [293, 152] width 5 height 8
click at [0, 0] on input "checkbox" at bounding box center [0, 0] width 0 height 0
click at [288, 217] on li "Fairy_Kotsovolos_Contest_Sept25 betbeder.mb@pg.com Sep 15th, 2025" at bounding box center [523, 212] width 491 height 30
click at [291, 151] on icon at bounding box center [293, 152] width 5 height 8
click at [0, 0] on input "checkbox" at bounding box center [0, 0] width 0 height 0
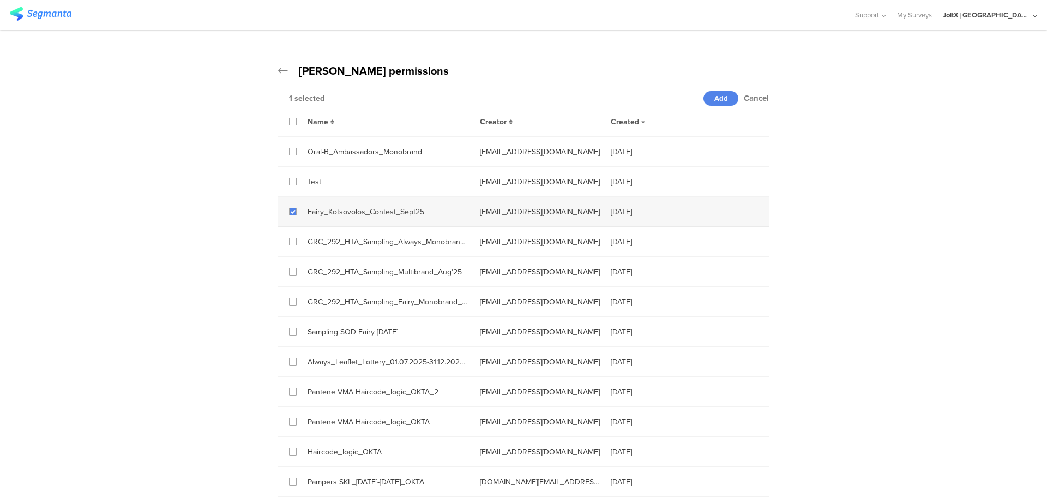
click at [290, 98] on div "1 selected" at bounding box center [496, 98] width 414 height 11
click at [297, 122] on div "Name" at bounding box center [383, 121] width 172 height 13
click at [292, 122] on label at bounding box center [293, 122] width 8 height 8
click at [0, 0] on input "checkbox" at bounding box center [0, 0] width 0 height 0
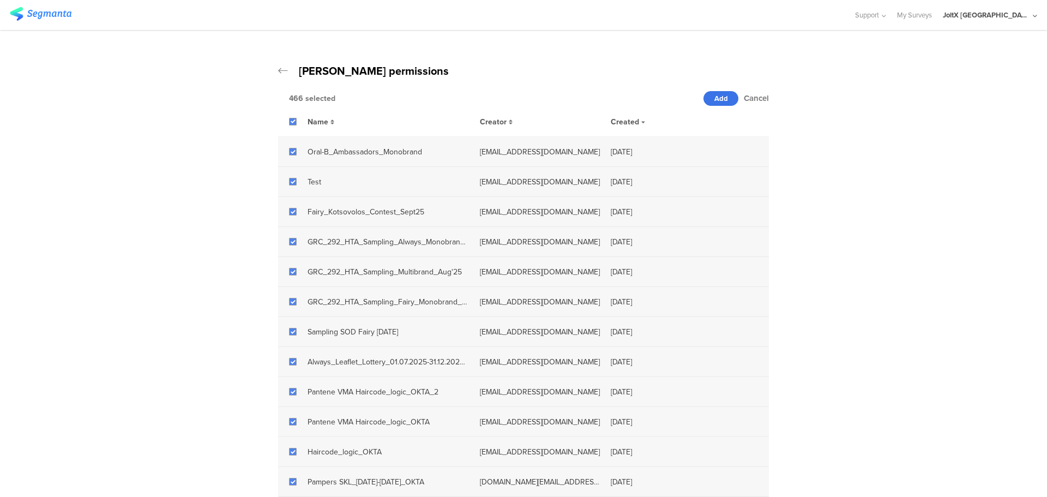
click at [717, 96] on span "Add" at bounding box center [721, 98] width 14 height 10
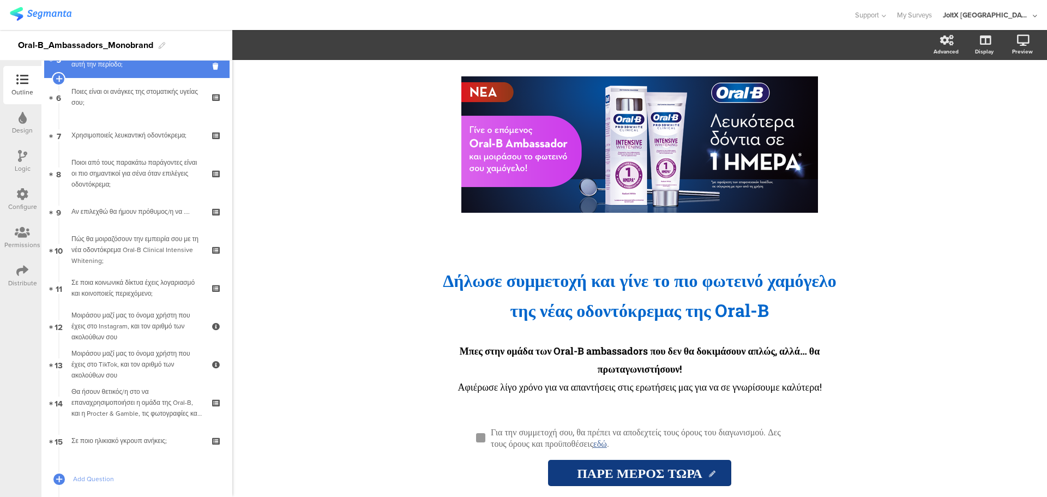
scroll to position [218, 0]
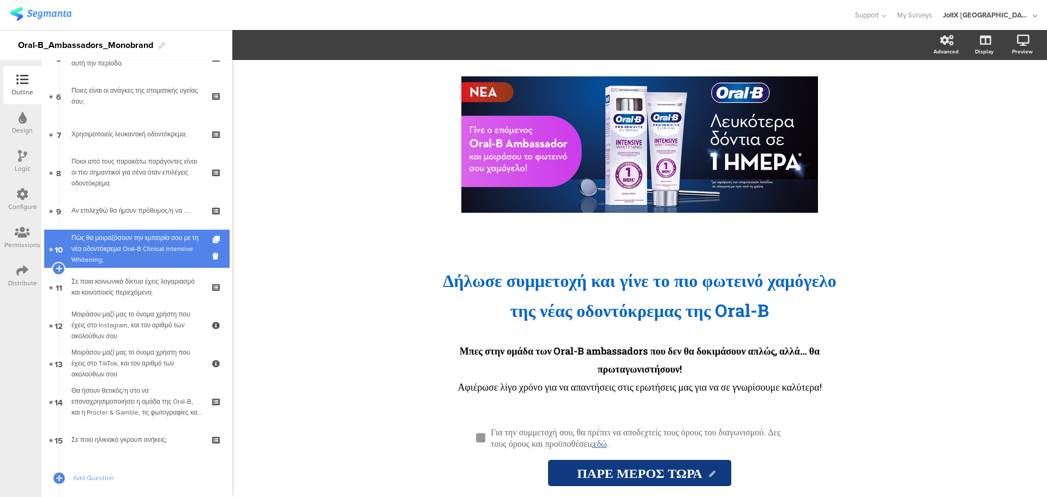
click at [149, 245] on div "Πώς θα μοιραζόσουν την εμπειρία σου με τη νέα οδοντόκρεμα Oral-B Clinical Inten…" at bounding box center [136, 248] width 130 height 33
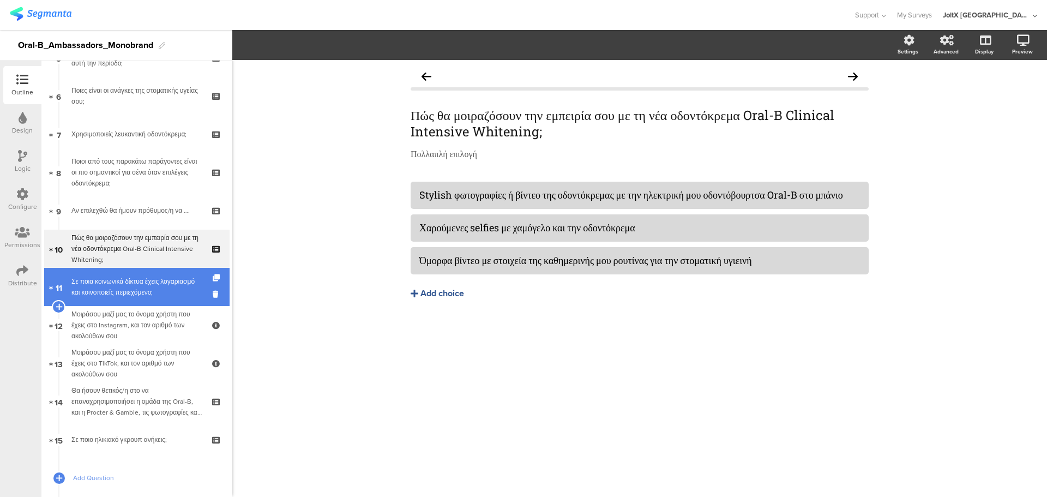
click at [139, 288] on div "Σε ποια κοινωνικά δίκτυα έχεις λογαριασμό και κοινοποιείς περιεχόμενο;" at bounding box center [136, 287] width 130 height 22
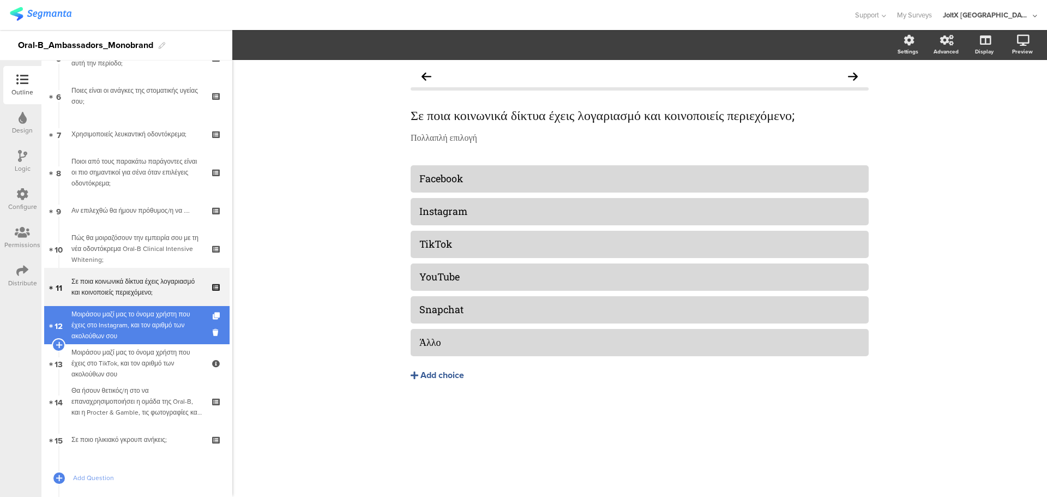
click at [142, 335] on div "Μοιράσου μαζί μας το όνομα χρήστη που έχεις στο Instagram, και τον αριθμό των α…" at bounding box center [136, 325] width 130 height 33
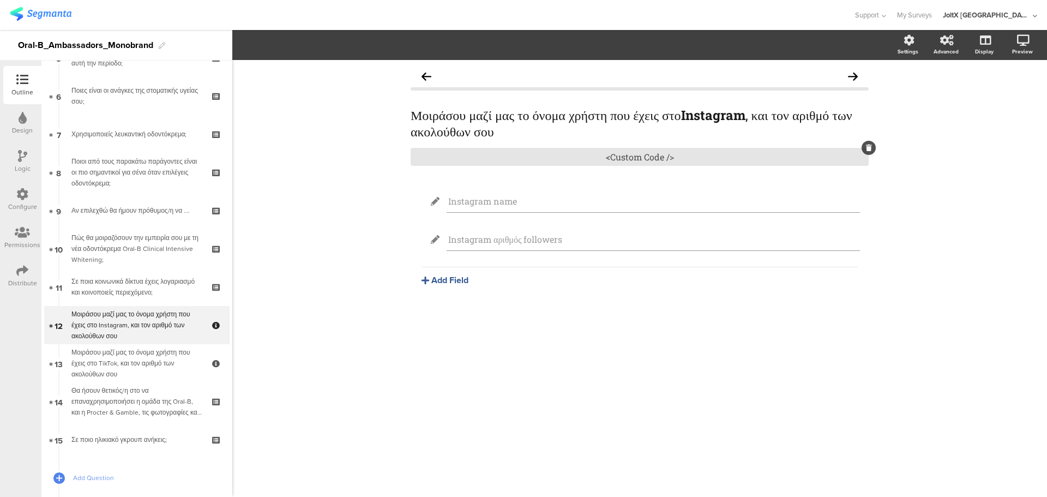
click at [871, 149] on icon at bounding box center [869, 147] width 6 height 7
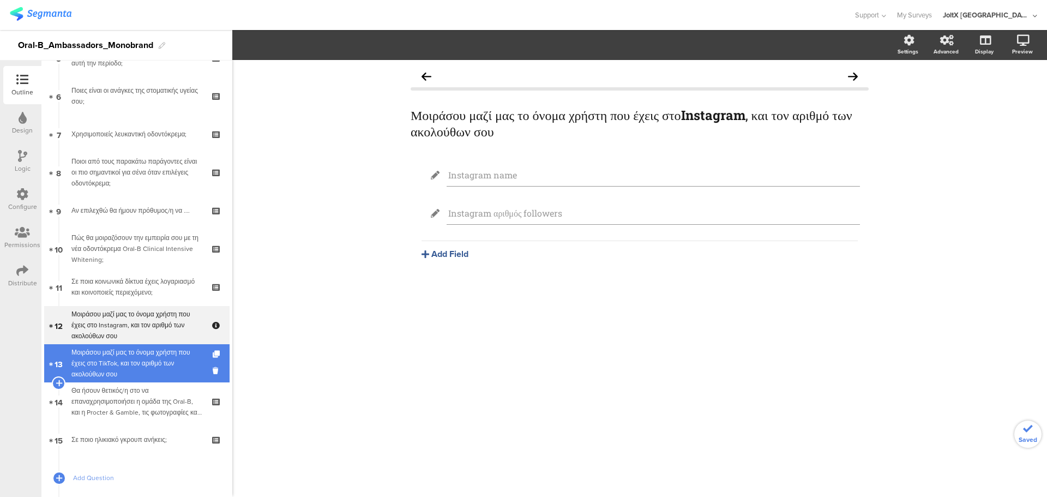
click at [153, 360] on div "Μοιράσου μαζί μας το όνομα χρήστη που έχεις στο TikTok, και τον αριθμό των ακολ…" at bounding box center [136, 363] width 130 height 33
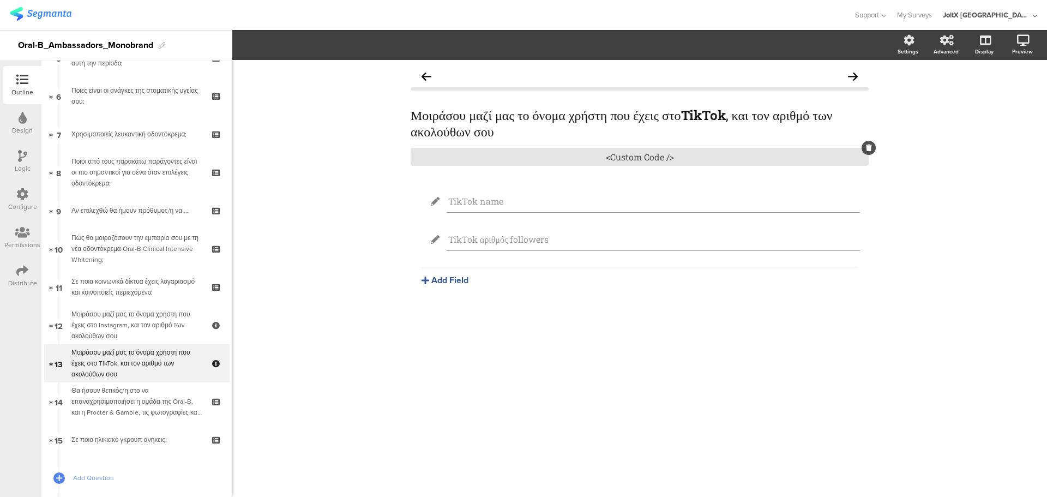
click at [872, 142] on div at bounding box center [868, 148] width 14 height 14
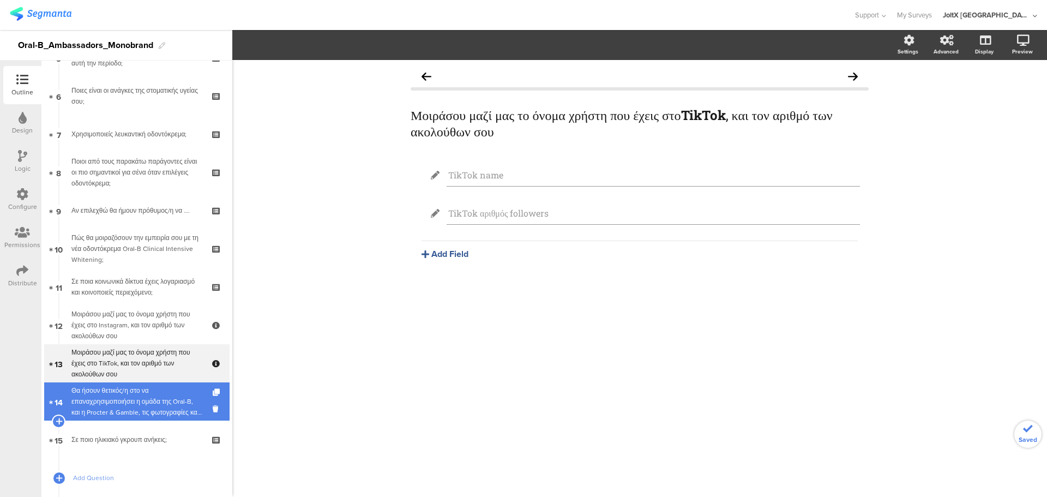
click at [132, 389] on div "Θα ήσουν θετικός/η στο να επαναχρησιμοποιήσει η ομάδα της Oral-B, και η Procter…" at bounding box center [136, 401] width 130 height 33
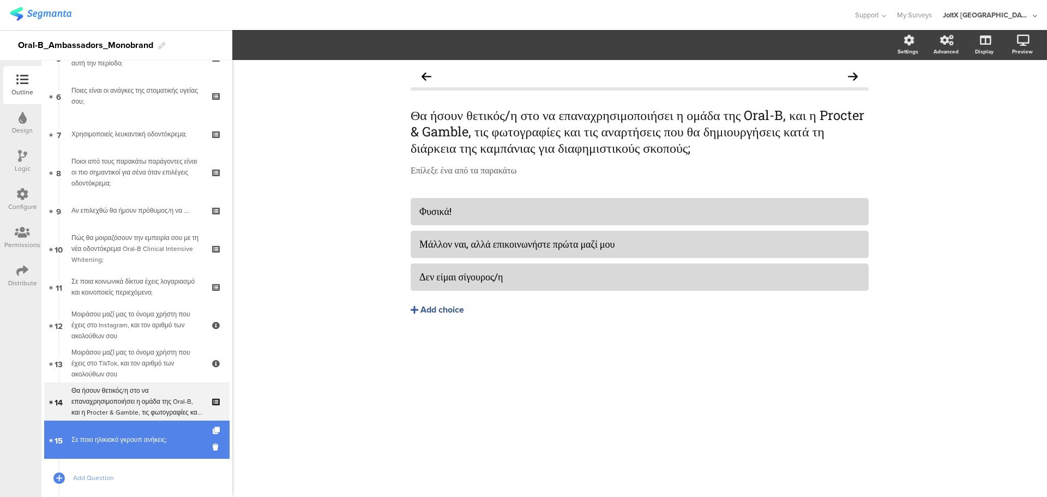
click at [133, 431] on link "15 Σε ποιο ηλικιακό γκρουπ ανήκεις;" at bounding box center [136, 439] width 185 height 38
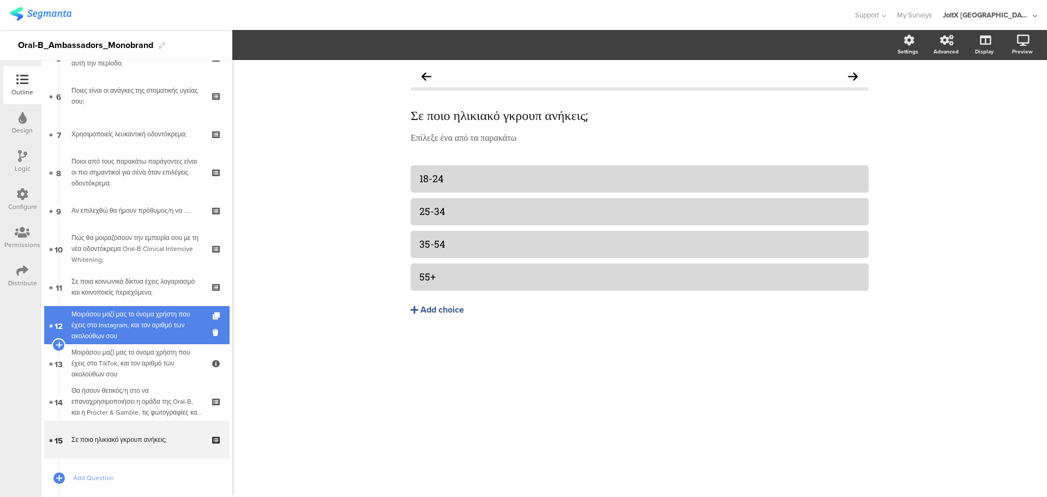
click at [129, 323] on div "Μοιράσου μαζί μας το όνομα χρήστη που έχεις στο Instagram, και τον αριθμό των α…" at bounding box center [136, 325] width 130 height 33
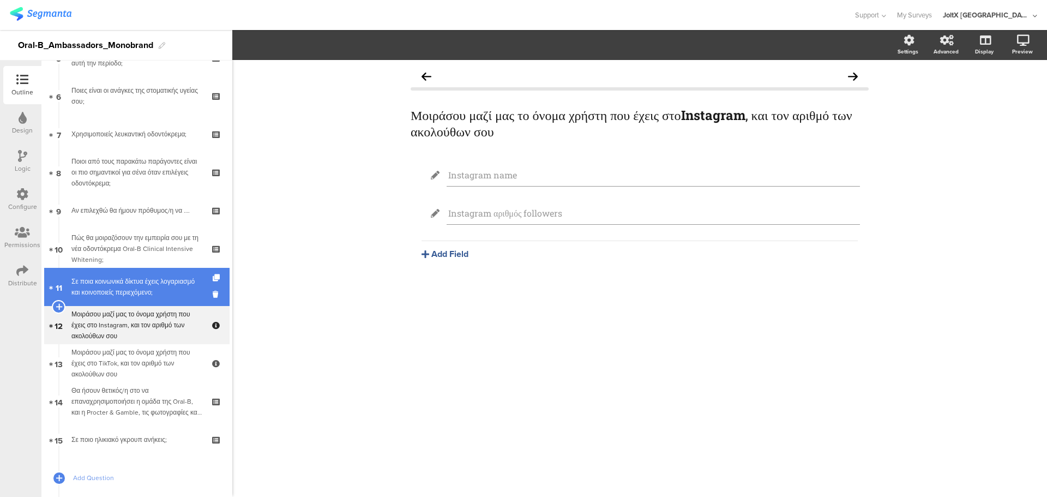
click at [132, 273] on link "11 Σε ποια κοινωνικά δίκτυα έχεις λογαριασμό και κοινοποιείς περιεχόμενο;" at bounding box center [136, 287] width 185 height 38
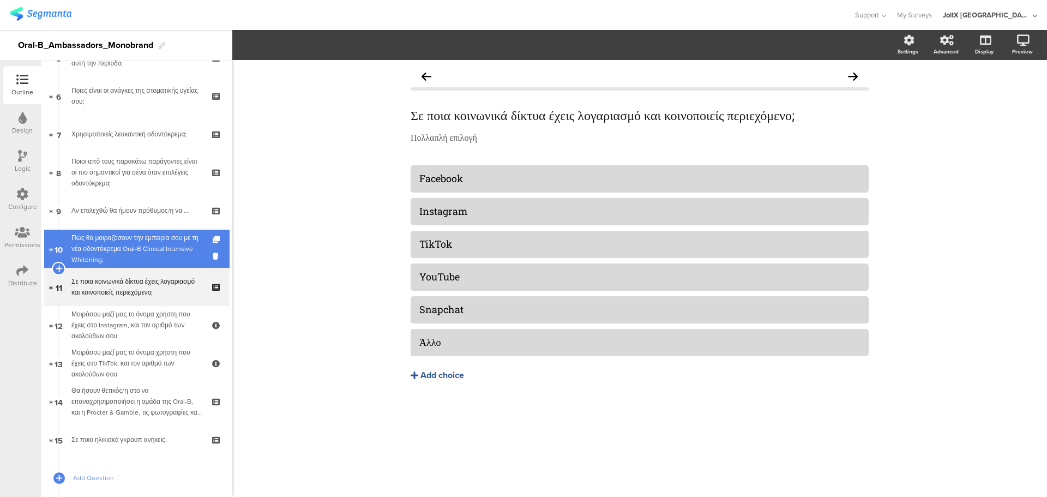
click at [129, 236] on div "Πώς θα μοιραζόσουν την εμπειρία σου με τη νέα οδοντόκρεμα Oral-B Clinical Inten…" at bounding box center [136, 248] width 130 height 33
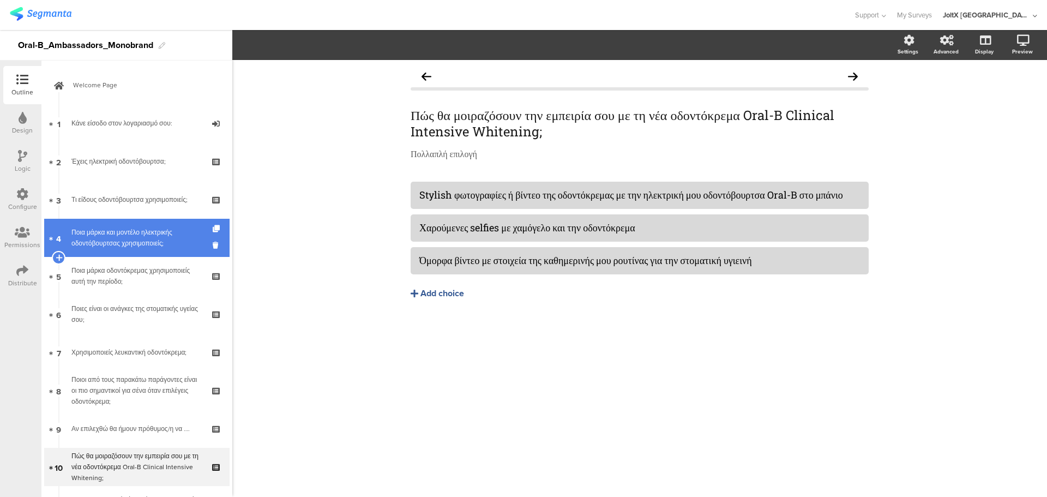
click at [119, 224] on link "4 Ποια μάρκα και μοντέλο ηλεκτρικής οδοντόβουρτσας χρησιμοποιείς;" at bounding box center [136, 238] width 185 height 38
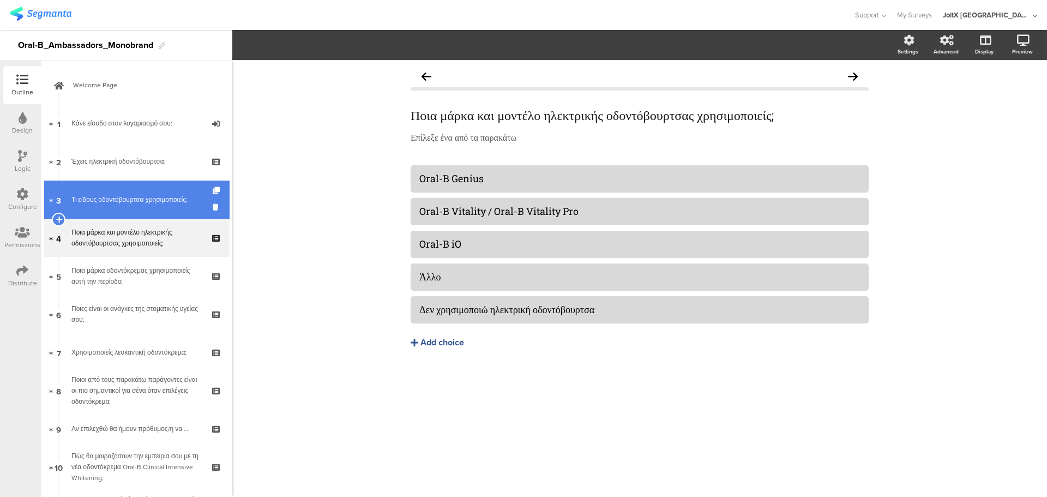
click at [120, 200] on div "Τι είδους οδοντόβουρτσα χρησιμοποιείς;" at bounding box center [136, 199] width 130 height 11
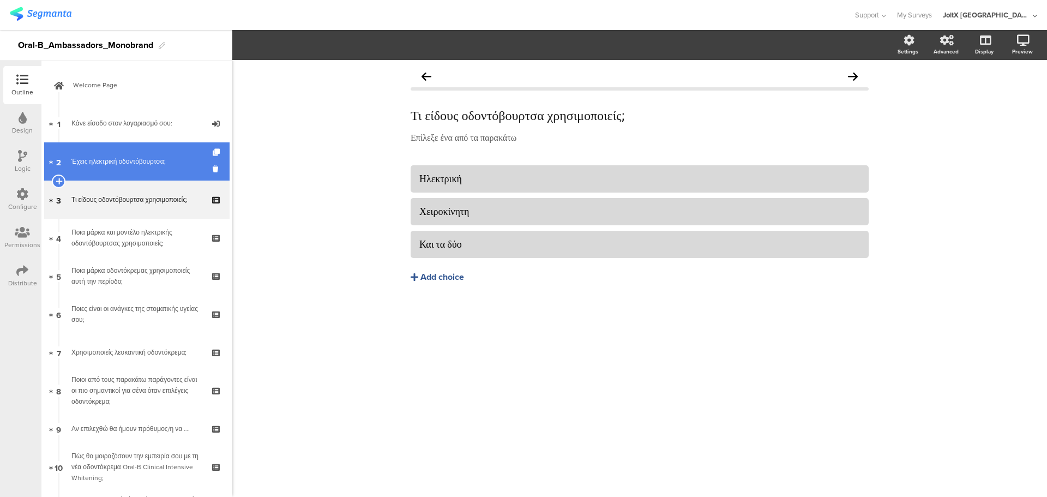
click at [120, 174] on link "2 Έχεις ηλεκτρική οδοντόβουρτσα;" at bounding box center [136, 161] width 185 height 38
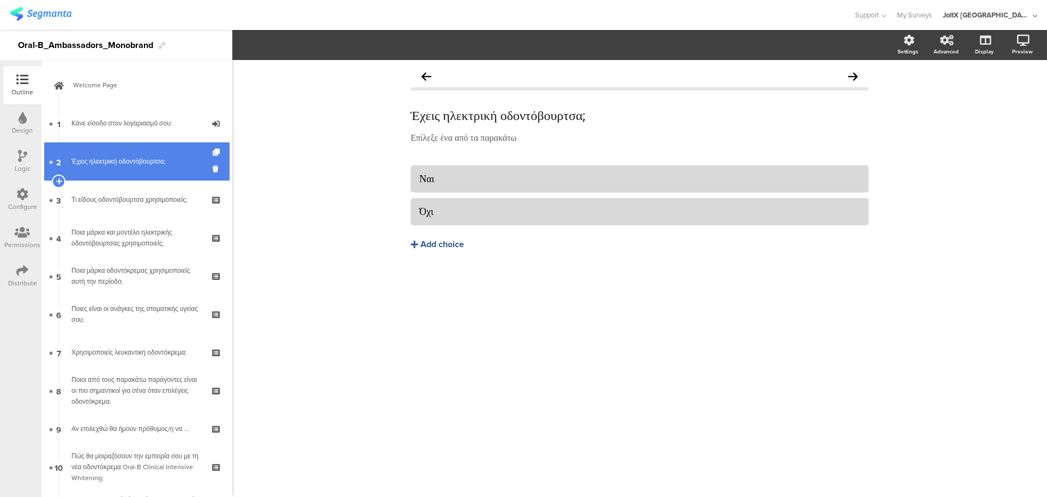
click at [119, 145] on link "2 Έχεις ηλεκτρική οδοντόβουρτσα;" at bounding box center [136, 161] width 185 height 38
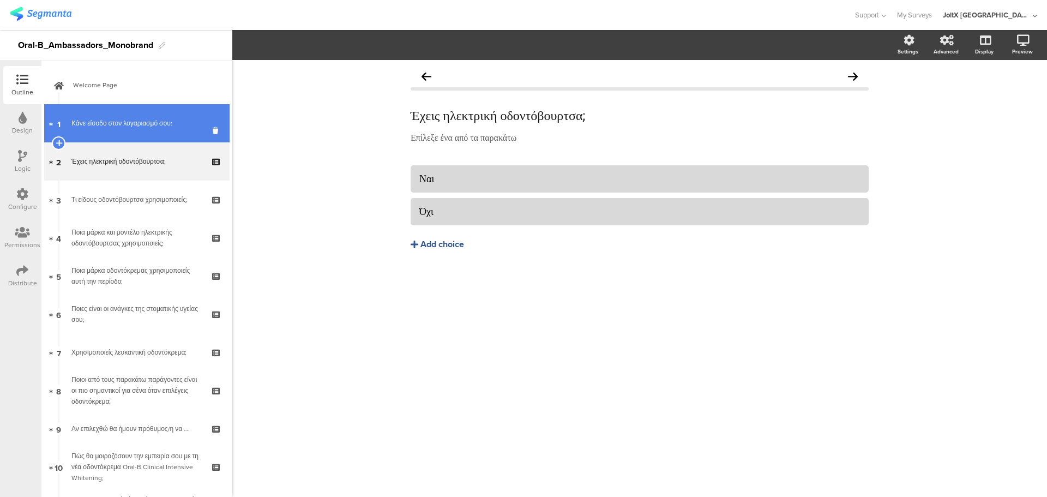
click at [114, 118] on div "Κάνε είσοδο στον λογαριασμό σου:" at bounding box center [136, 123] width 130 height 11
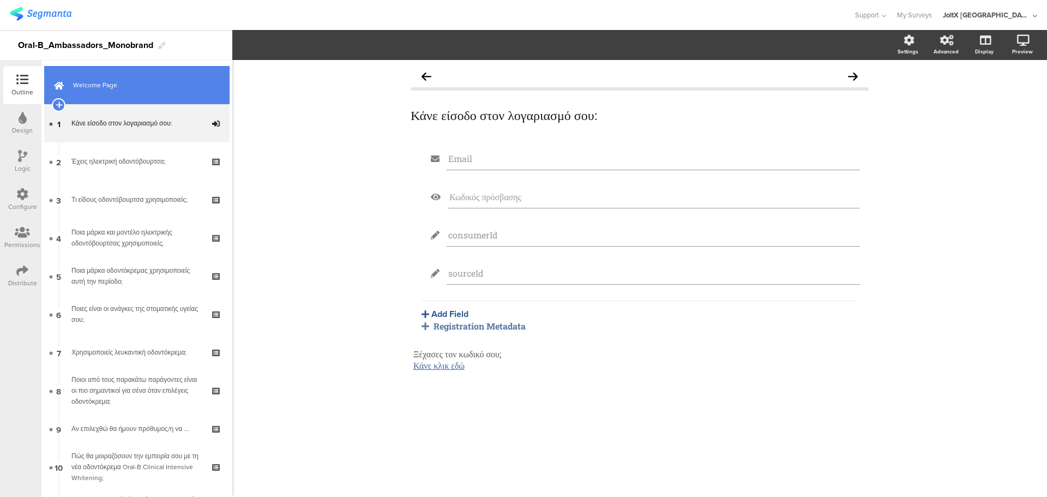
click at [116, 96] on link "Welcome Page" at bounding box center [136, 85] width 185 height 38
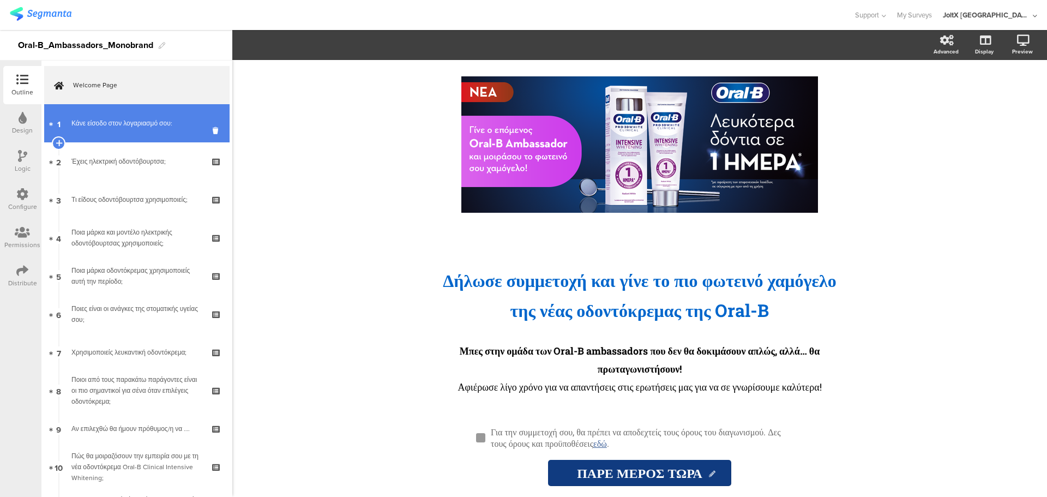
click at [133, 121] on div "Κάνε είσοδο στον λογαριασμό σου:" at bounding box center [136, 123] width 130 height 11
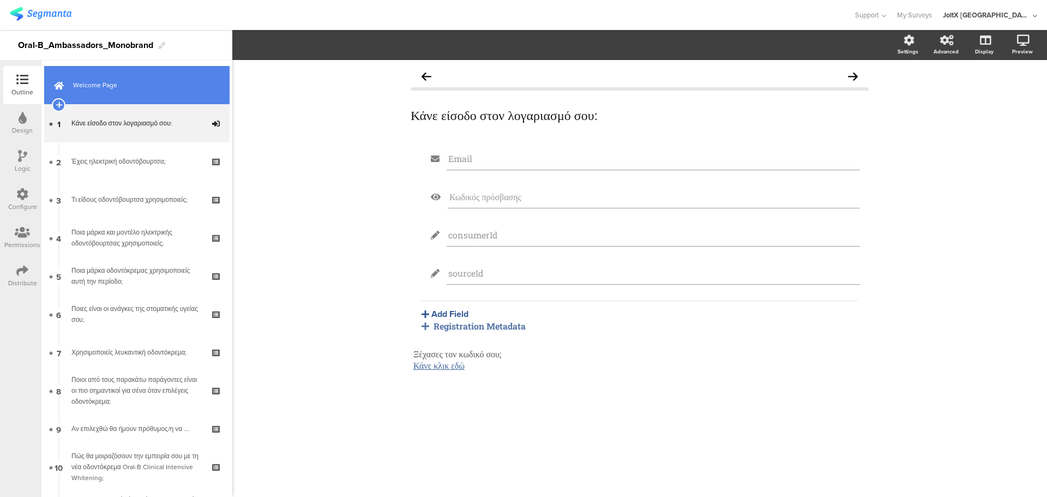
click at [133, 94] on link "Welcome Page" at bounding box center [136, 85] width 185 height 38
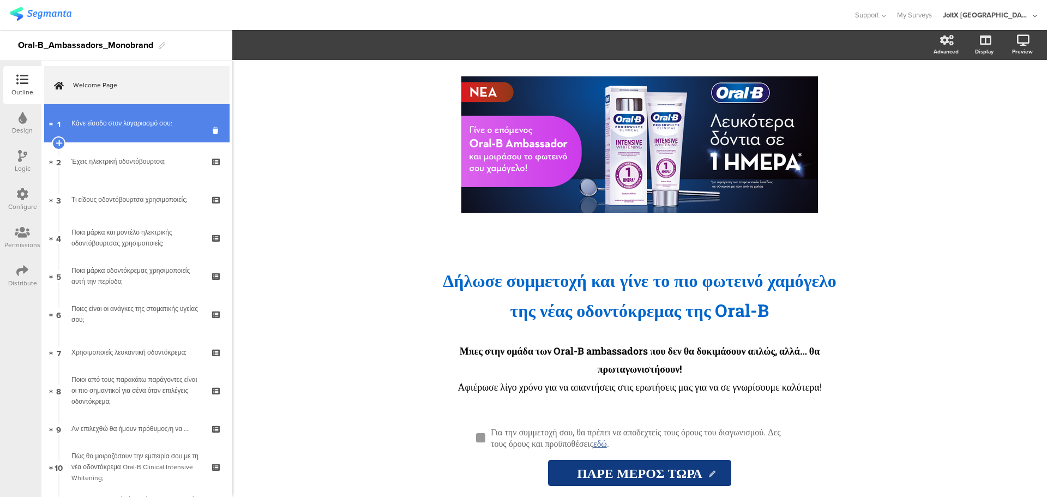
click at [147, 128] on div "Κάνε είσοδο στον λογαριασμό σου:" at bounding box center [136, 123] width 130 height 11
